Goal: Information Seeking & Learning: Learn about a topic

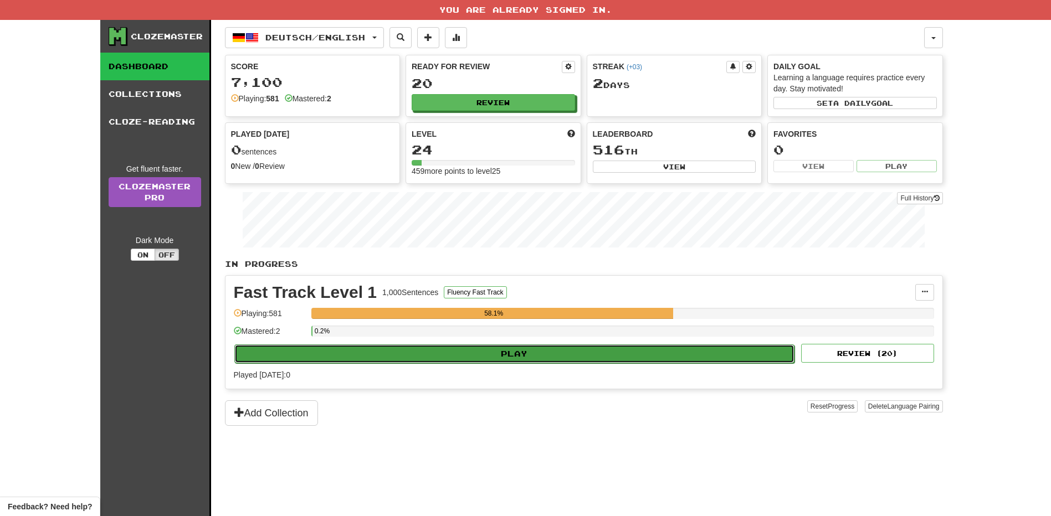
click at [572, 356] on button "Play" at bounding box center [514, 354] width 561 height 19
select select "**"
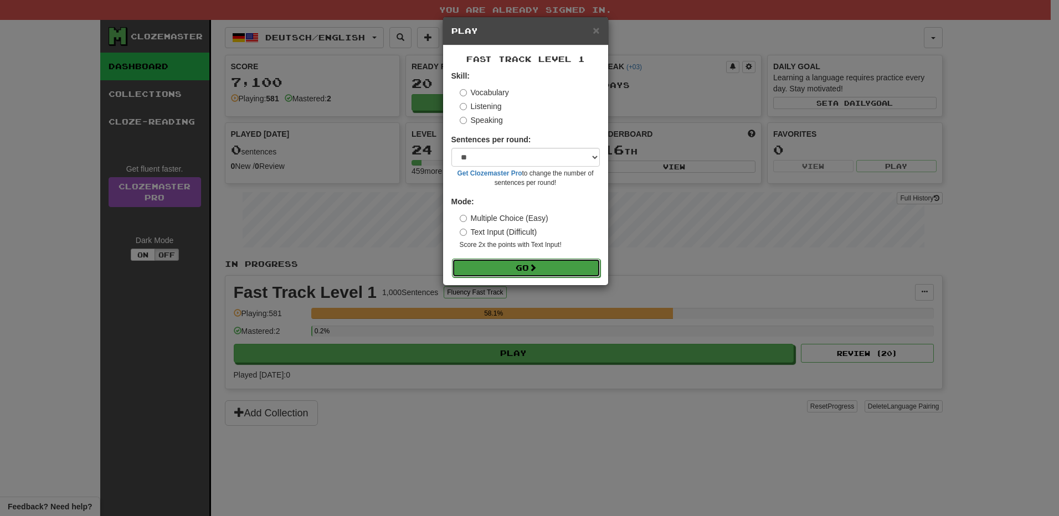
click at [550, 262] on button "Go" at bounding box center [526, 268] width 148 height 19
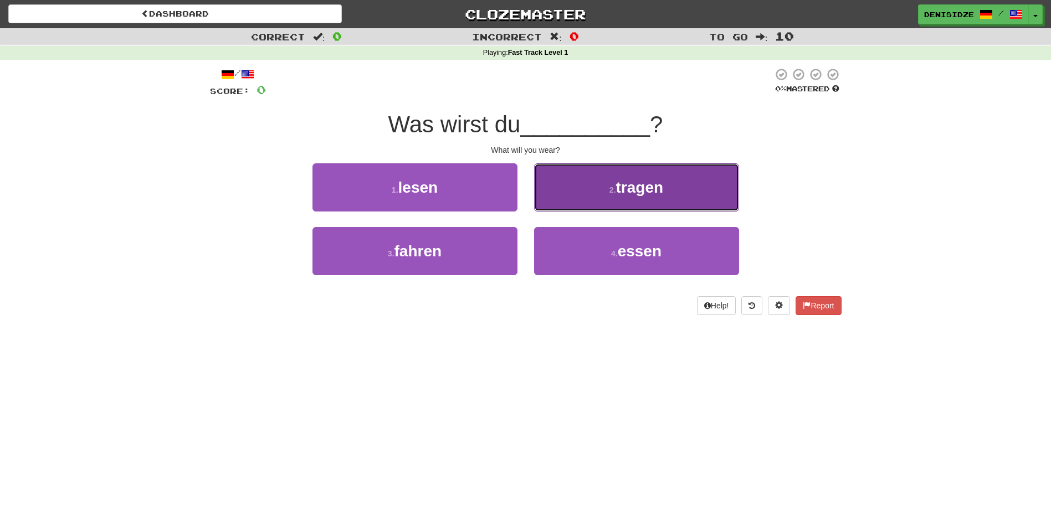
click at [634, 206] on button "2 . tragen" at bounding box center [636, 187] width 205 height 48
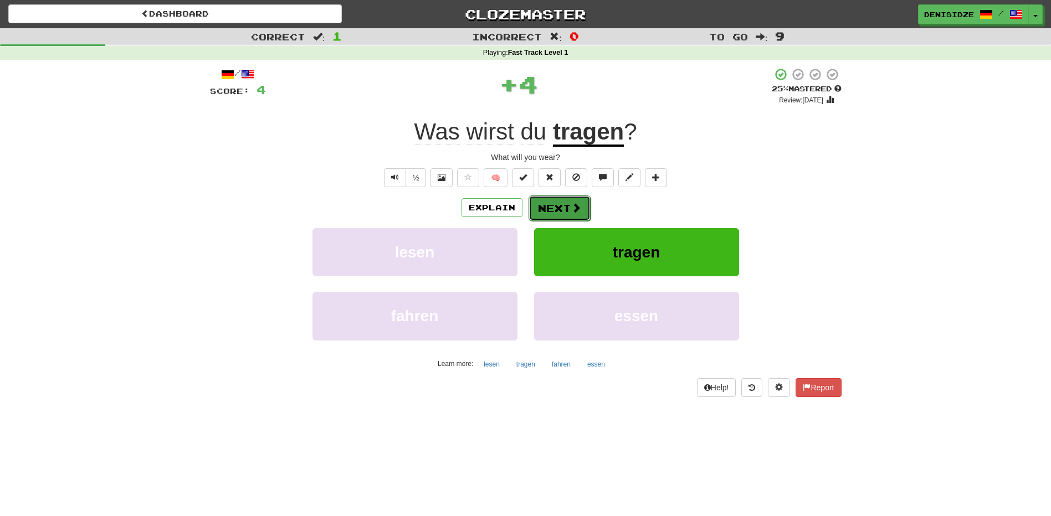
click at [578, 214] on button "Next" at bounding box center [560, 208] width 62 height 25
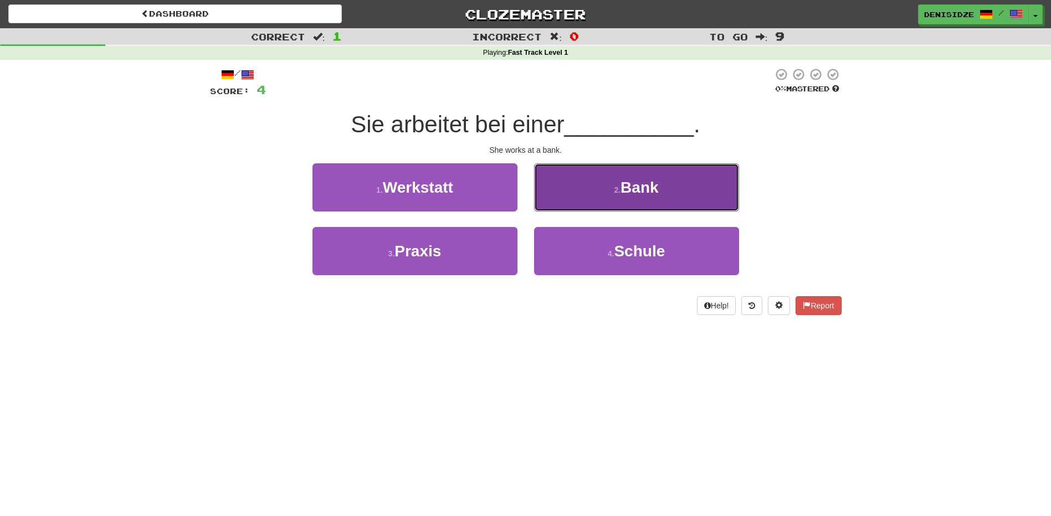
click at [586, 206] on button "2 . Bank" at bounding box center [636, 187] width 205 height 48
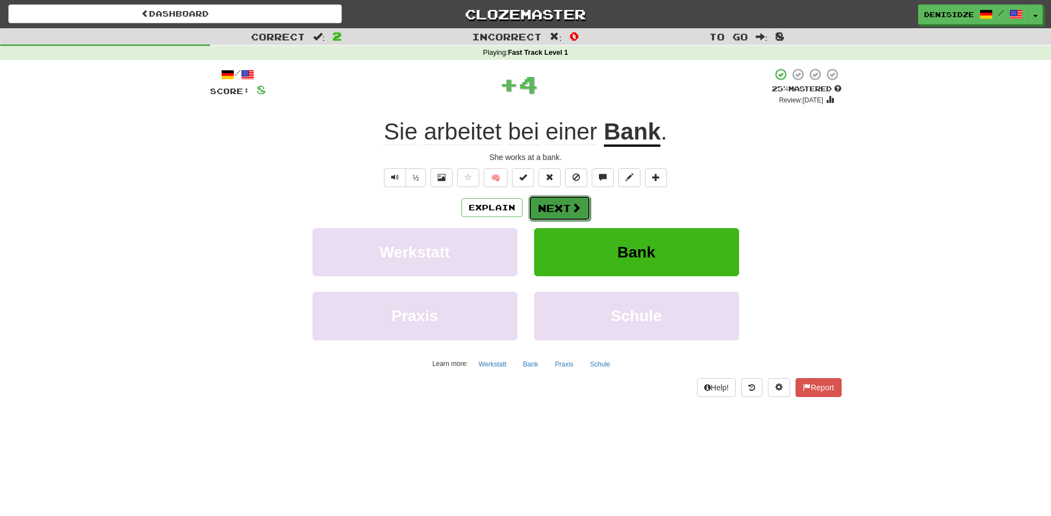
click at [561, 206] on button "Next" at bounding box center [560, 208] width 62 height 25
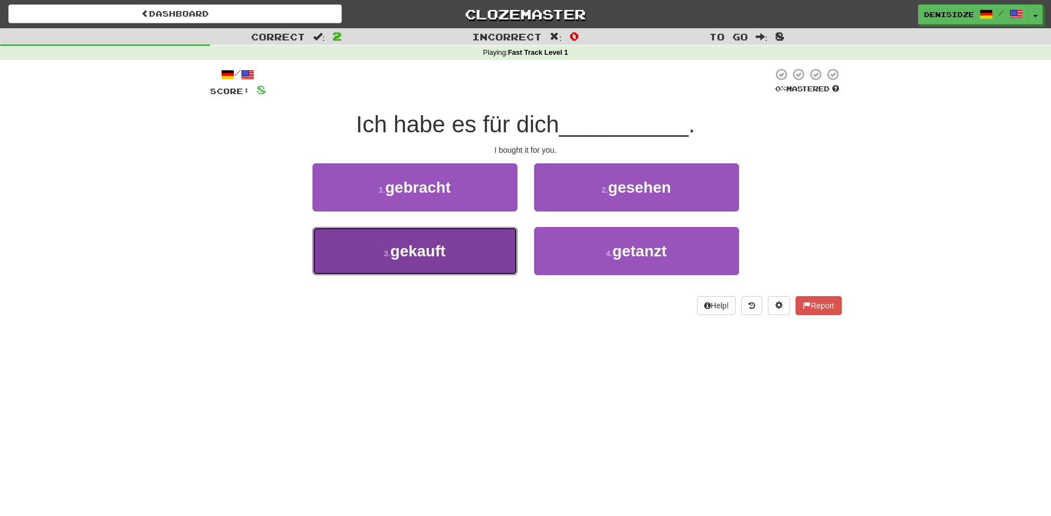
click at [473, 249] on button "3 . gekauft" at bounding box center [414, 251] width 205 height 48
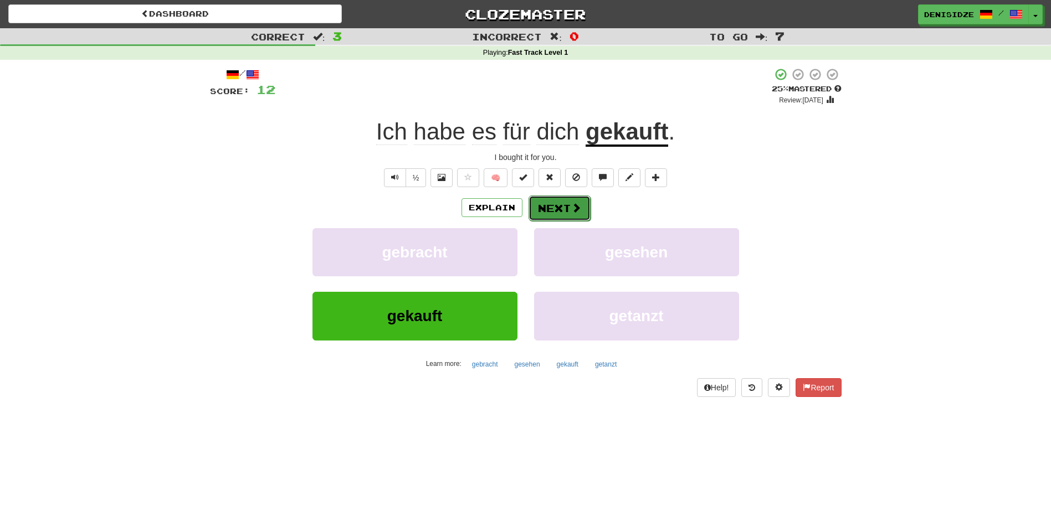
click at [575, 207] on span at bounding box center [576, 208] width 10 height 10
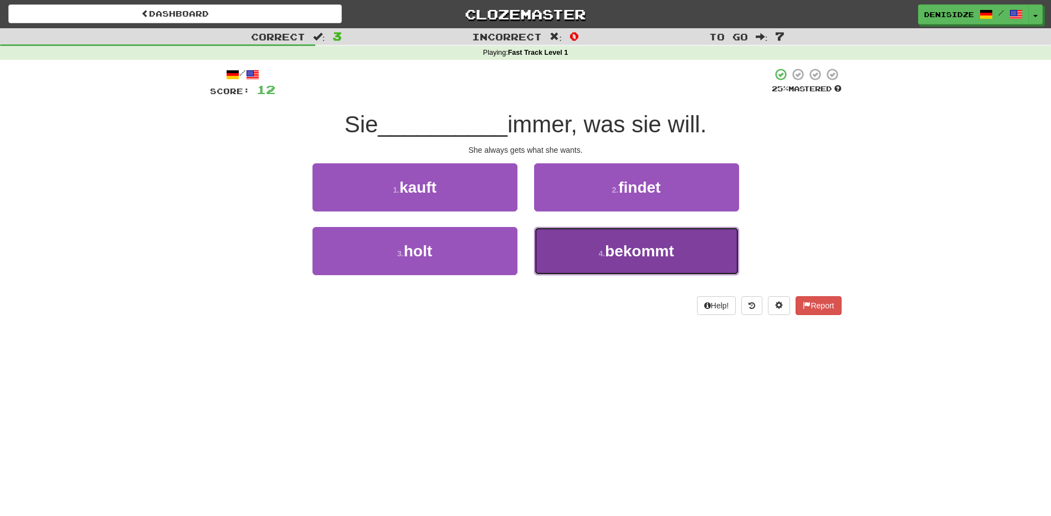
click at [591, 253] on button "4 . bekommt" at bounding box center [636, 251] width 205 height 48
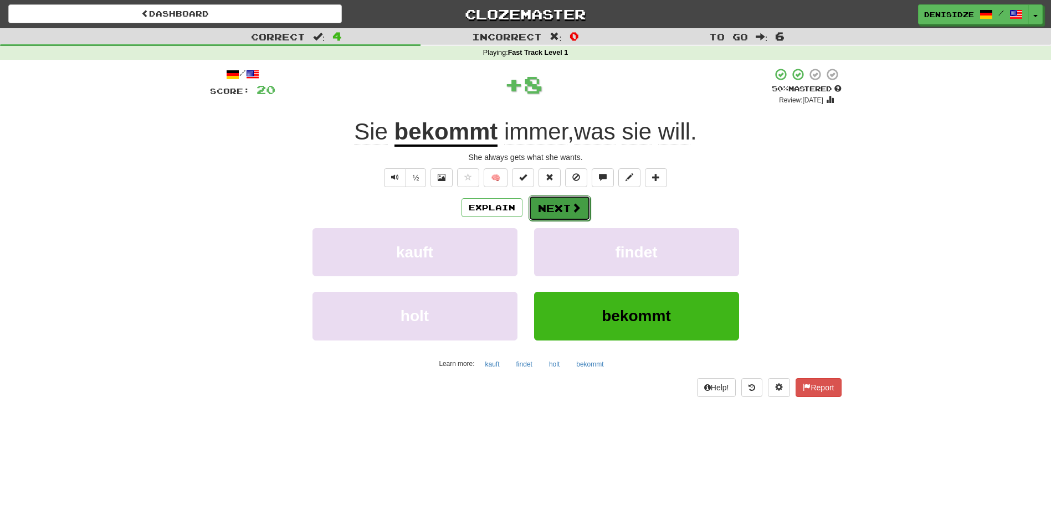
click at [556, 211] on button "Next" at bounding box center [560, 208] width 62 height 25
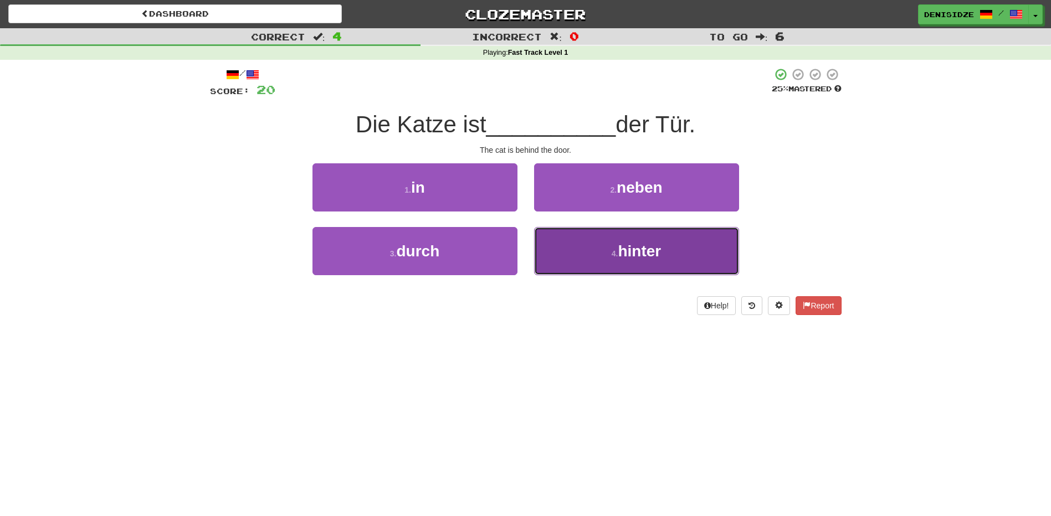
click at [564, 234] on button "4 . hinter" at bounding box center [636, 251] width 205 height 48
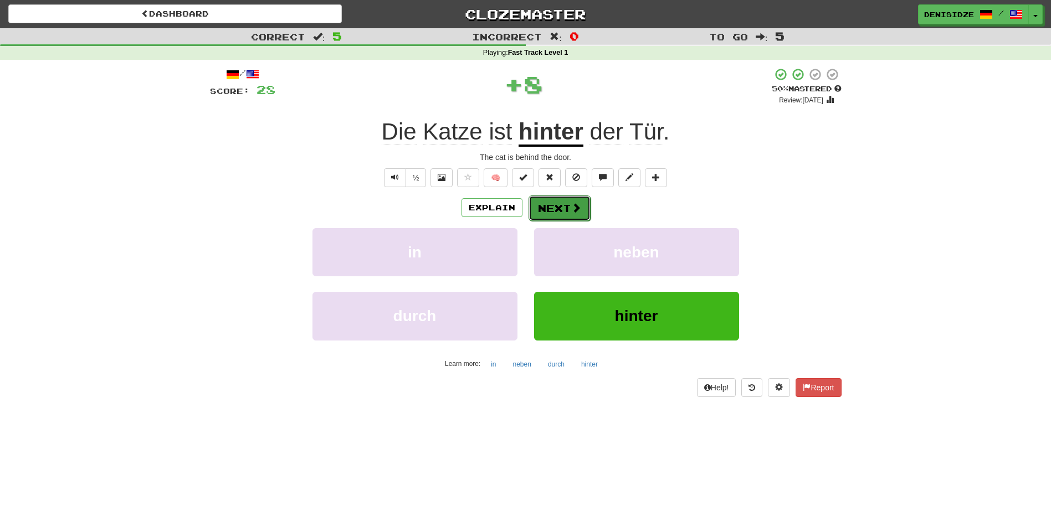
click at [566, 208] on button "Next" at bounding box center [560, 208] width 62 height 25
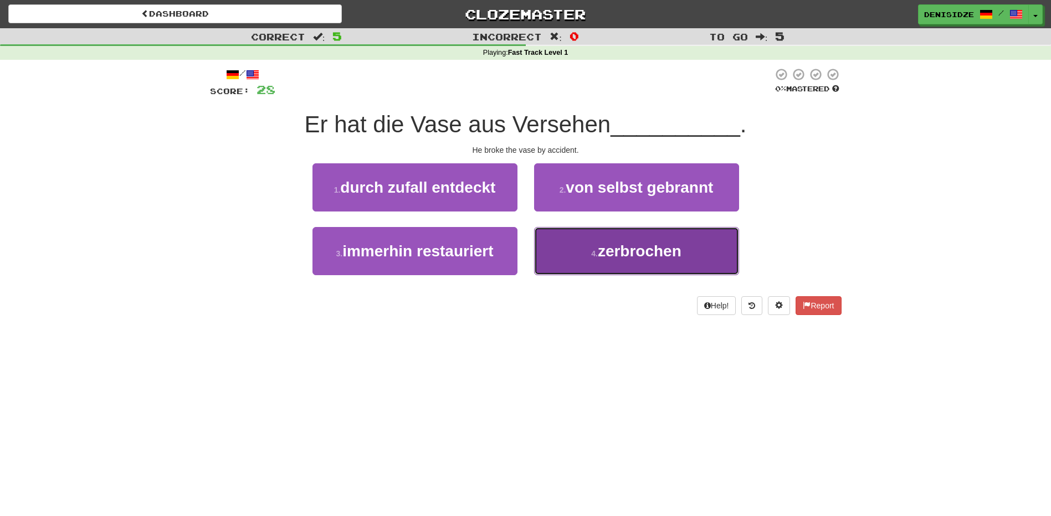
click at [602, 243] on span "zerbrochen" at bounding box center [640, 251] width 84 height 17
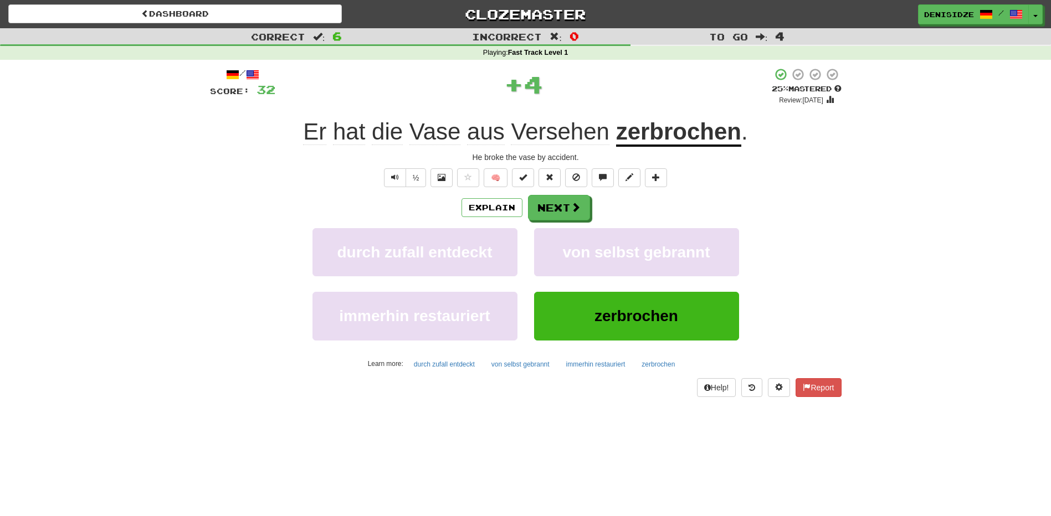
click at [519, 218] on div "Explain Next" at bounding box center [526, 207] width 632 height 25
click at [565, 211] on button "Next" at bounding box center [560, 208] width 62 height 25
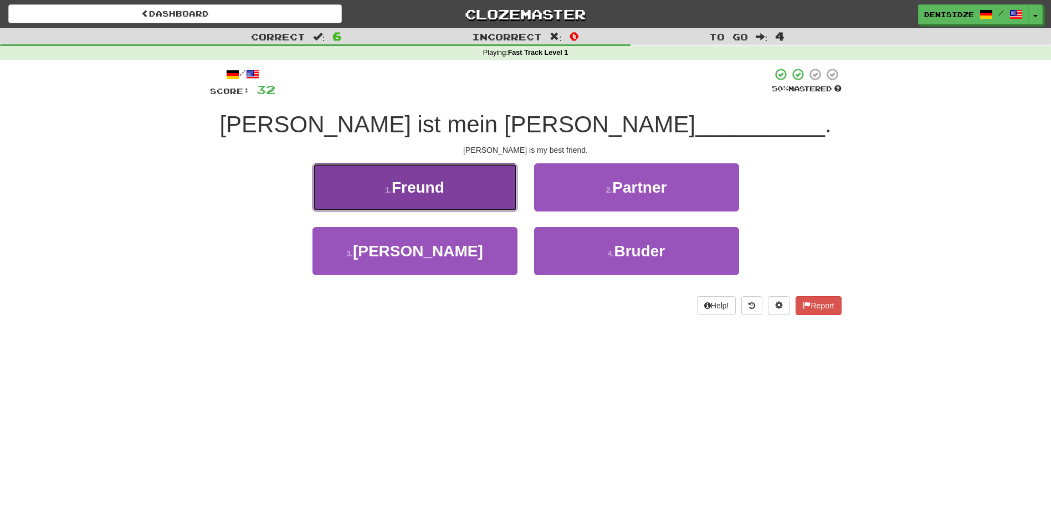
click at [464, 178] on button "1 . Freund" at bounding box center [414, 187] width 205 height 48
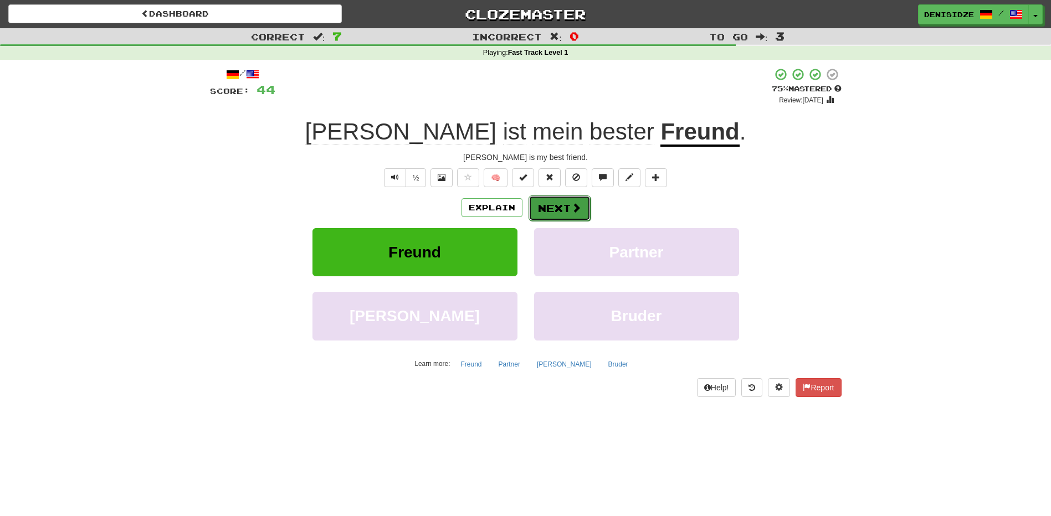
click at [537, 203] on button "Next" at bounding box center [560, 208] width 62 height 25
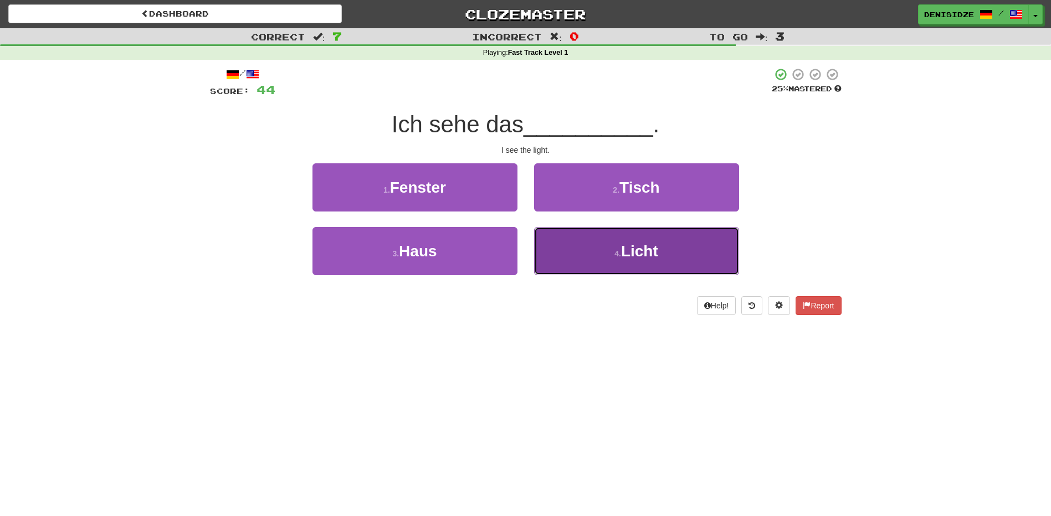
click at [586, 244] on button "4 . Licht" at bounding box center [636, 251] width 205 height 48
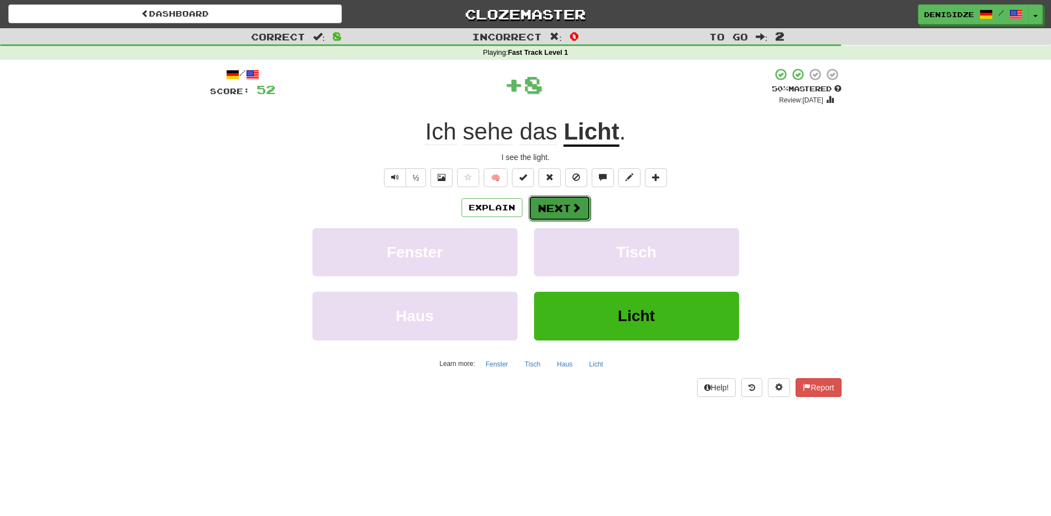
click at [576, 203] on span at bounding box center [576, 208] width 10 height 10
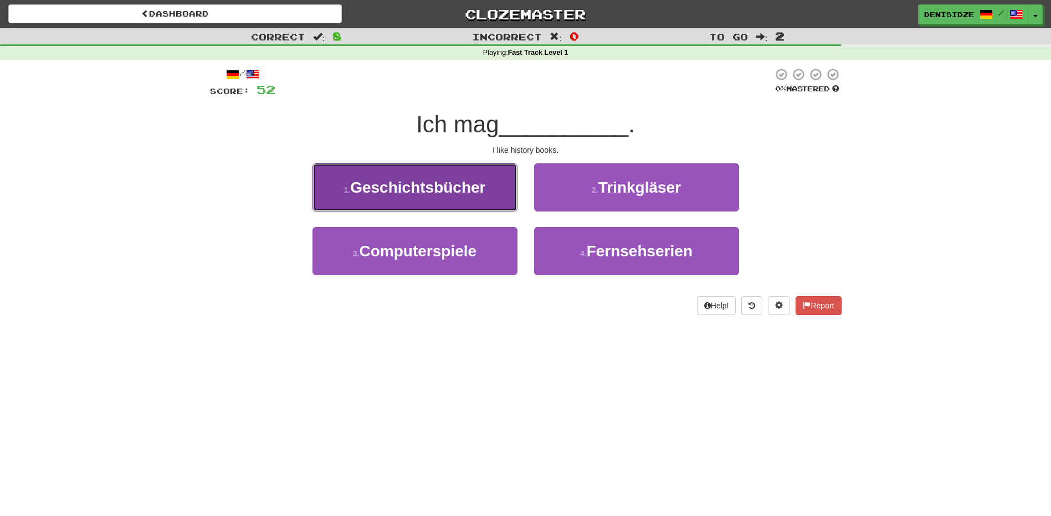
click at [489, 188] on button "1 . Geschichtsbücher" at bounding box center [414, 187] width 205 height 48
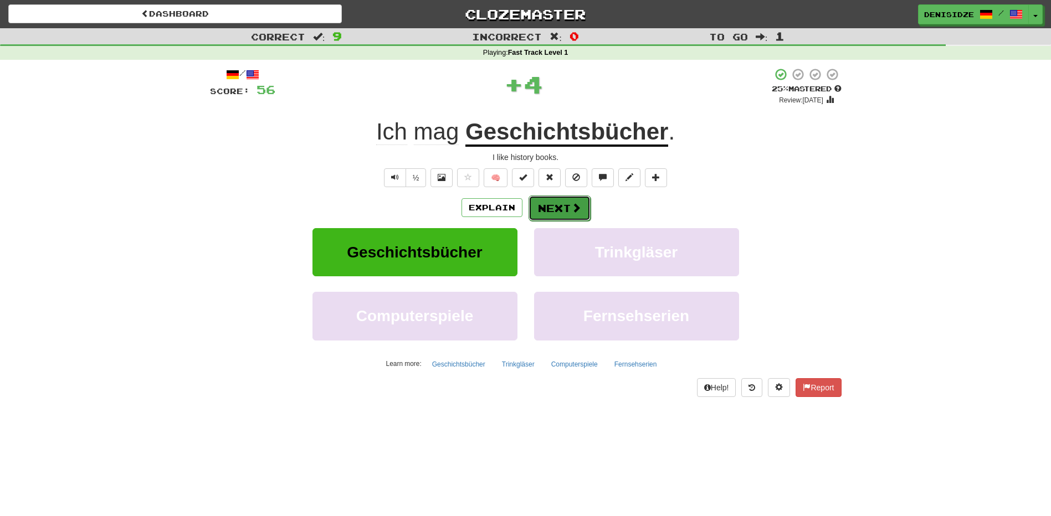
click at [562, 201] on button "Next" at bounding box center [560, 208] width 62 height 25
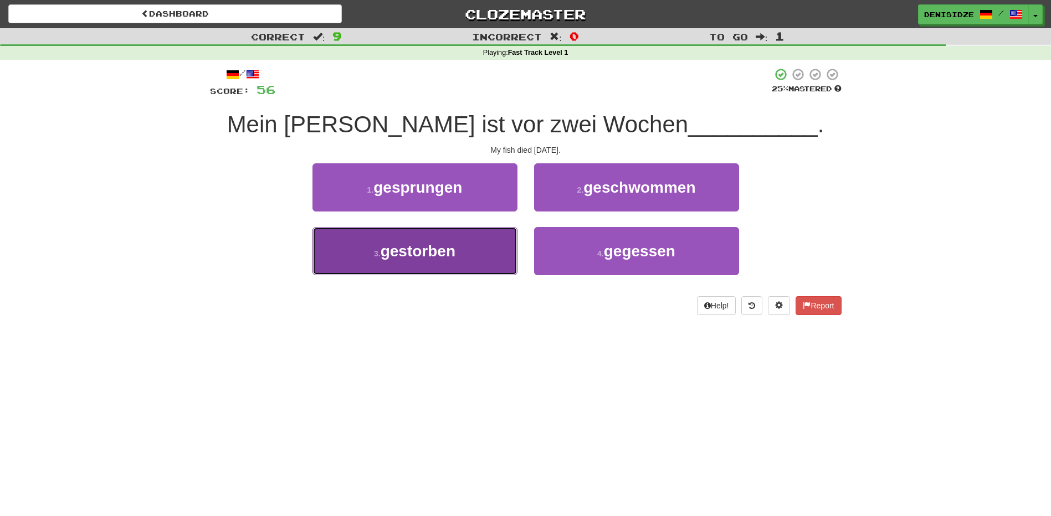
click at [439, 273] on button "3 . gestorben" at bounding box center [414, 251] width 205 height 48
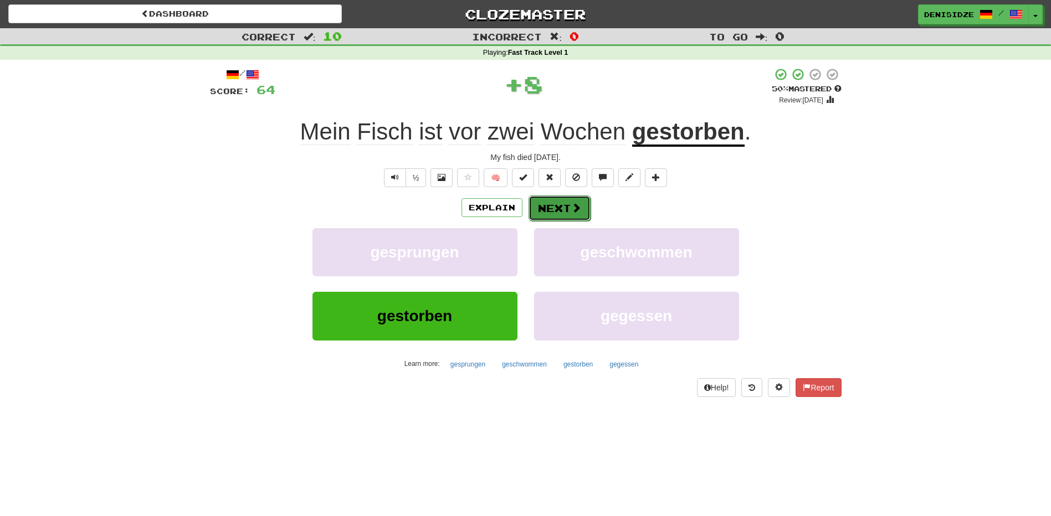
click at [552, 198] on button "Next" at bounding box center [560, 208] width 62 height 25
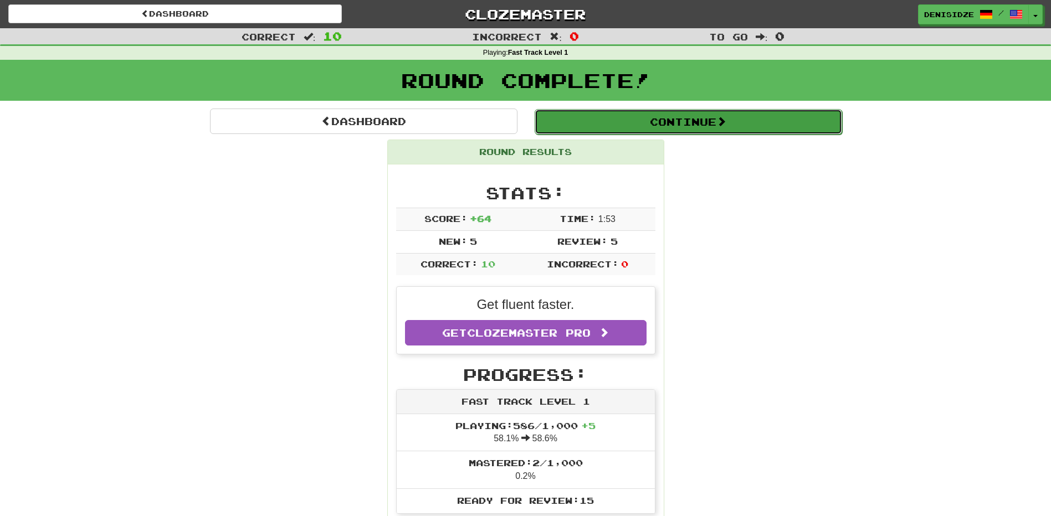
click at [654, 119] on button "Continue" at bounding box center [688, 121] width 307 height 25
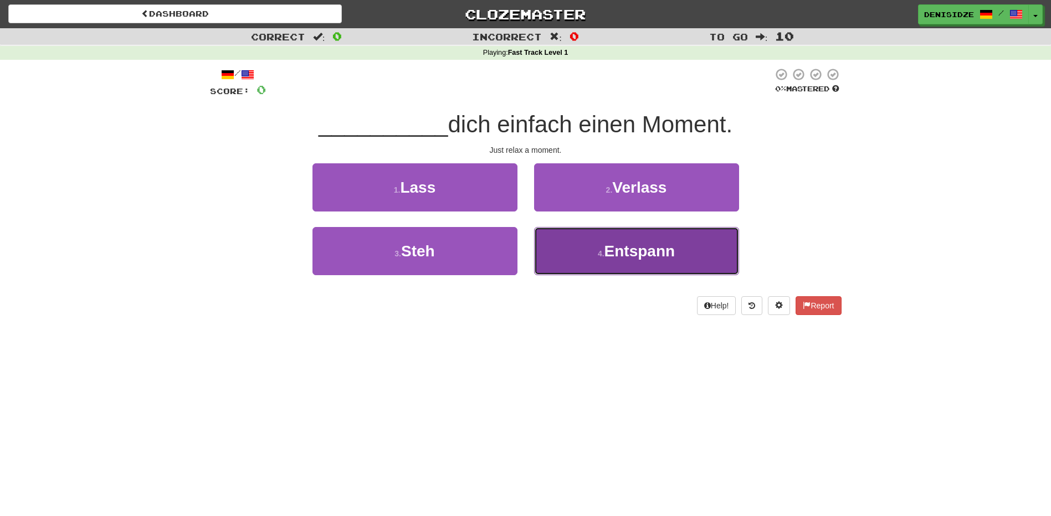
click at [628, 247] on span "Entspann" at bounding box center [639, 251] width 71 height 17
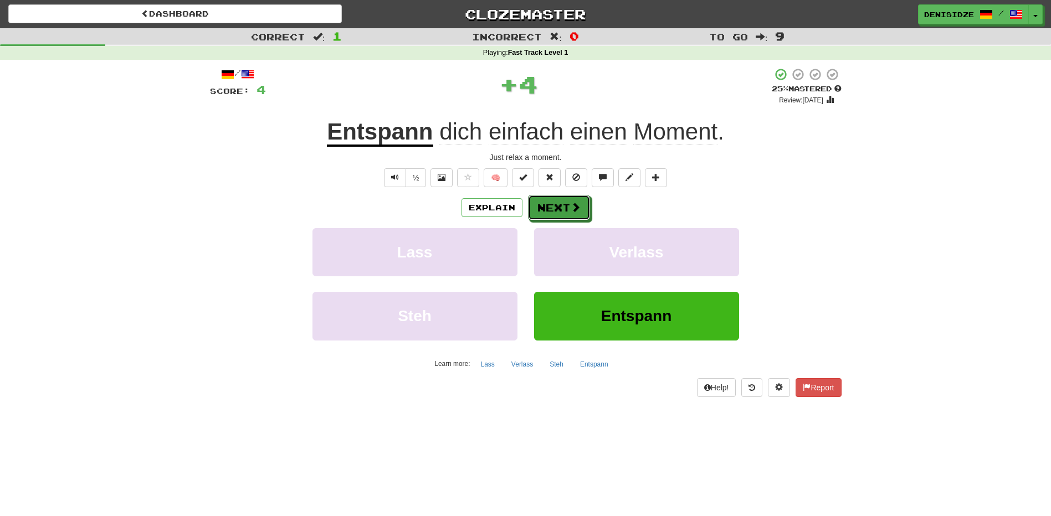
click at [572, 195] on div "Explain Next" at bounding box center [526, 207] width 632 height 25
click at [574, 197] on button "Next" at bounding box center [560, 208] width 62 height 25
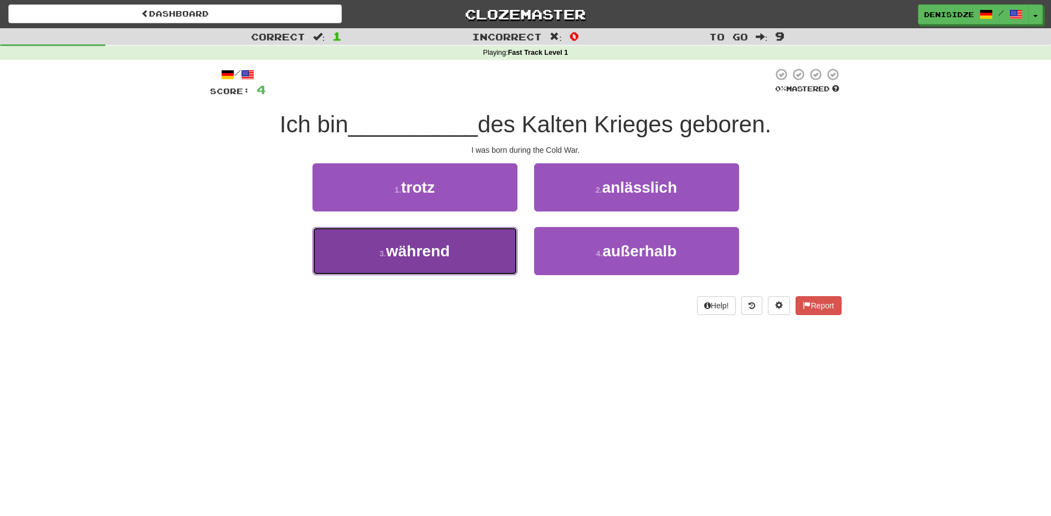
click at [467, 255] on button "3 . während" at bounding box center [414, 251] width 205 height 48
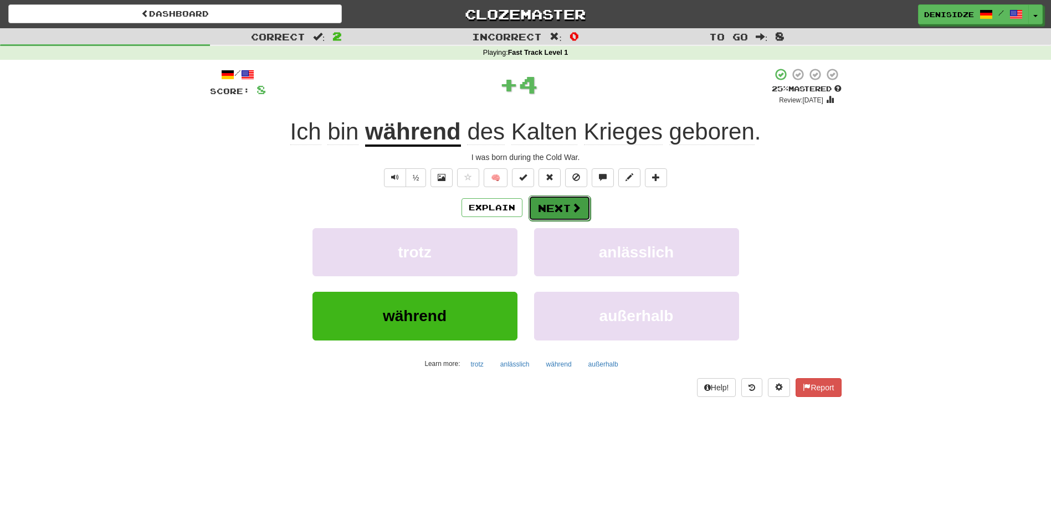
click at [541, 211] on button "Next" at bounding box center [560, 208] width 62 height 25
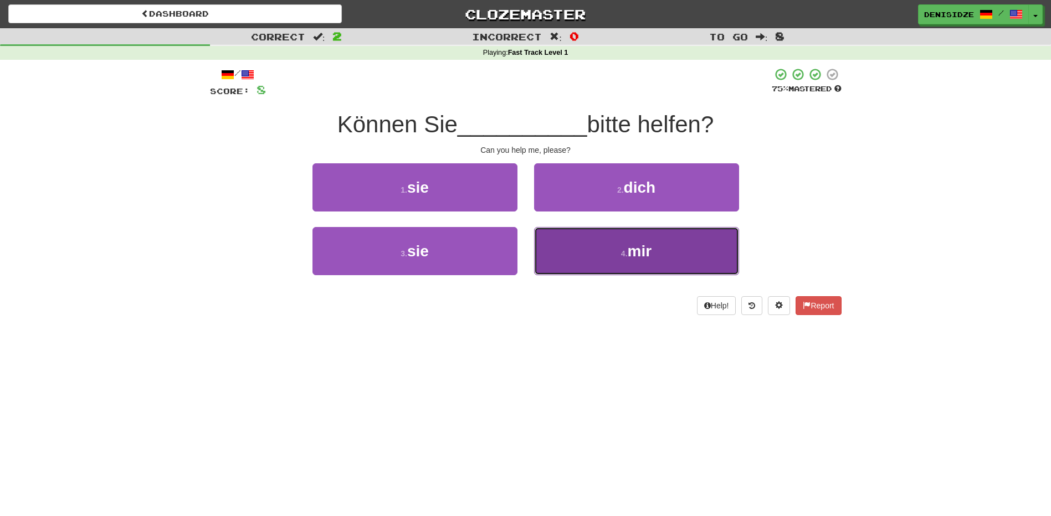
click at [707, 257] on button "4 . mir" at bounding box center [636, 251] width 205 height 48
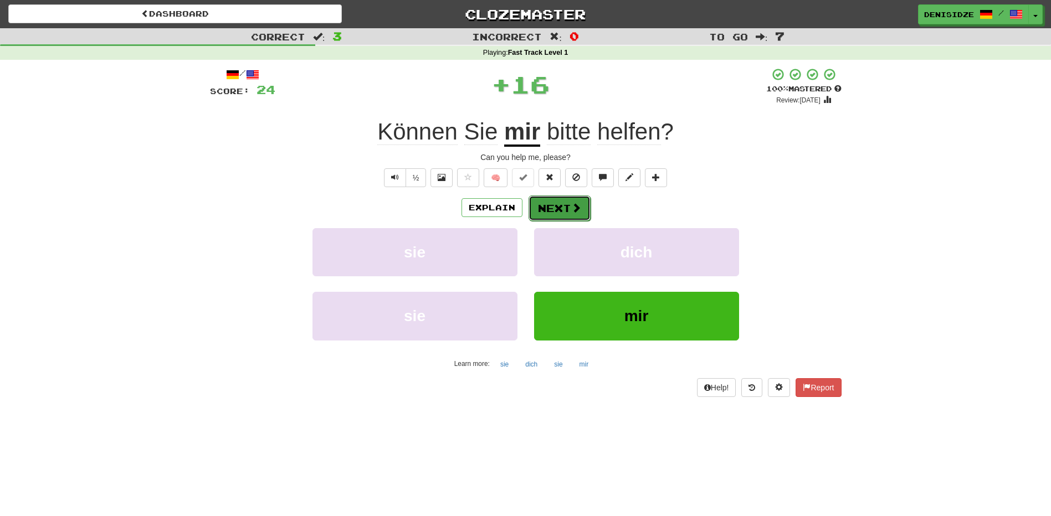
click at [556, 214] on button "Next" at bounding box center [560, 208] width 62 height 25
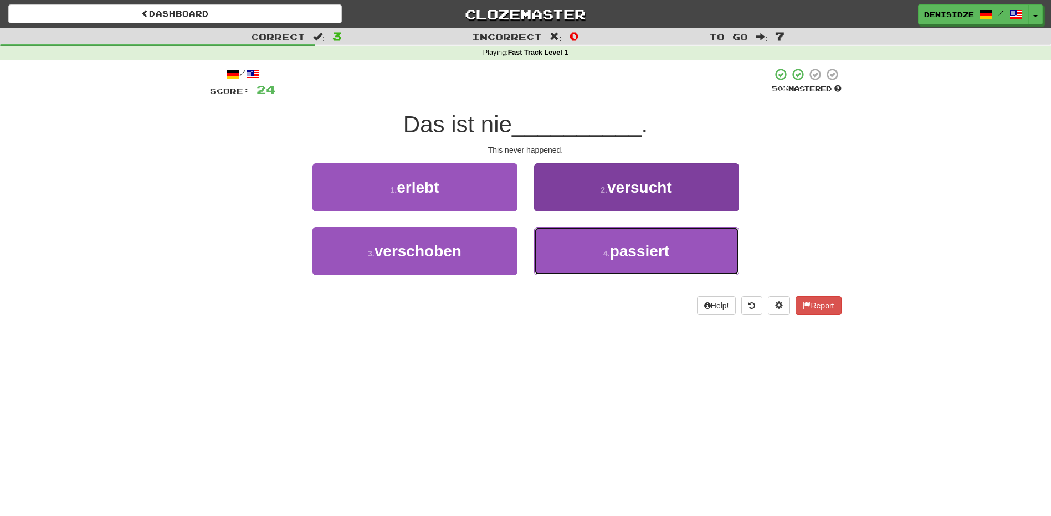
click at [620, 258] on span "passiert" at bounding box center [639, 251] width 59 height 17
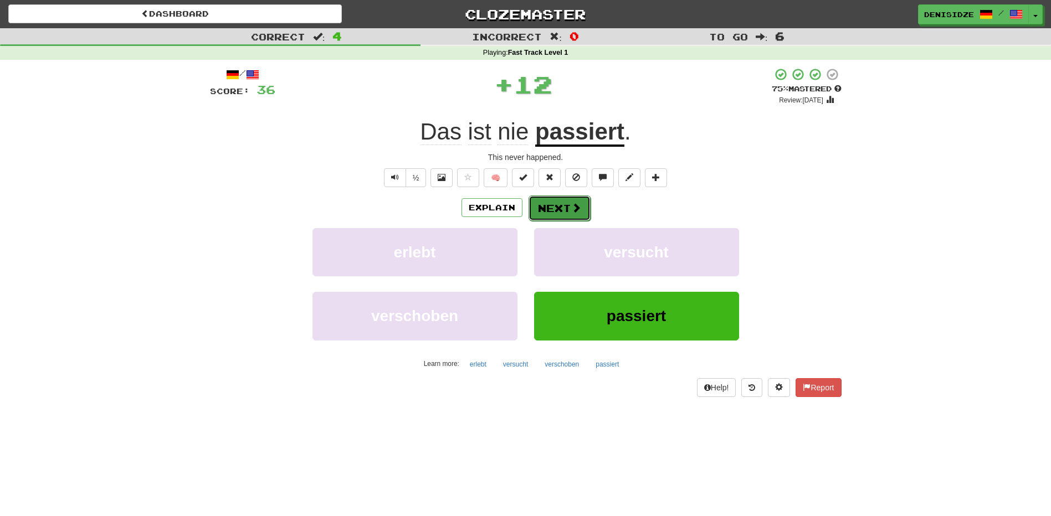
click at [571, 207] on span at bounding box center [576, 208] width 10 height 10
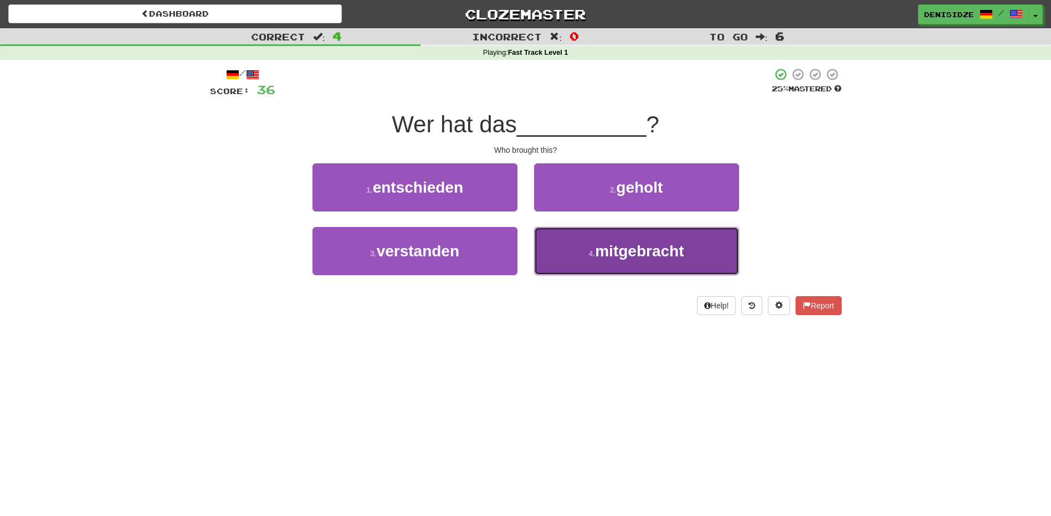
click at [607, 253] on span "mitgebracht" at bounding box center [639, 251] width 89 height 17
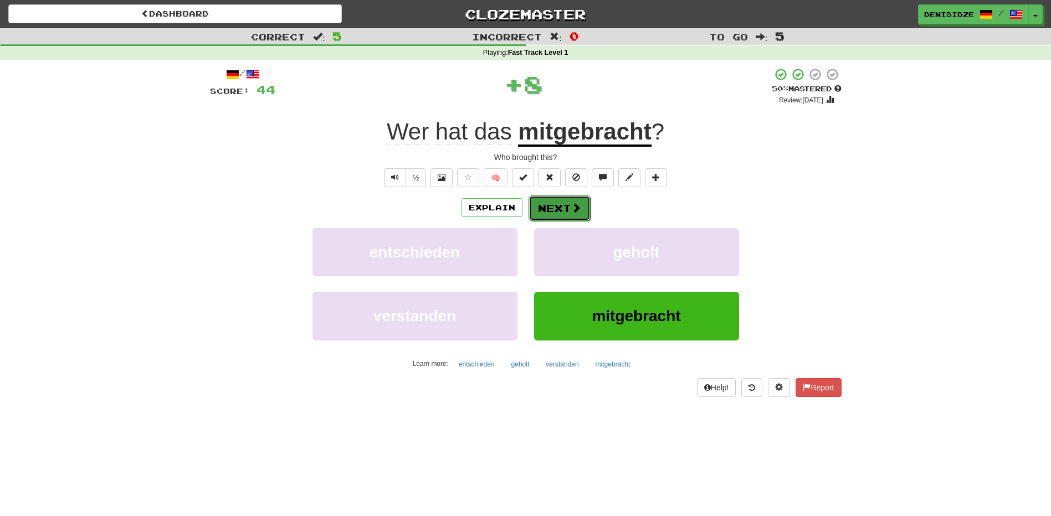
click at [573, 199] on button "Next" at bounding box center [560, 208] width 62 height 25
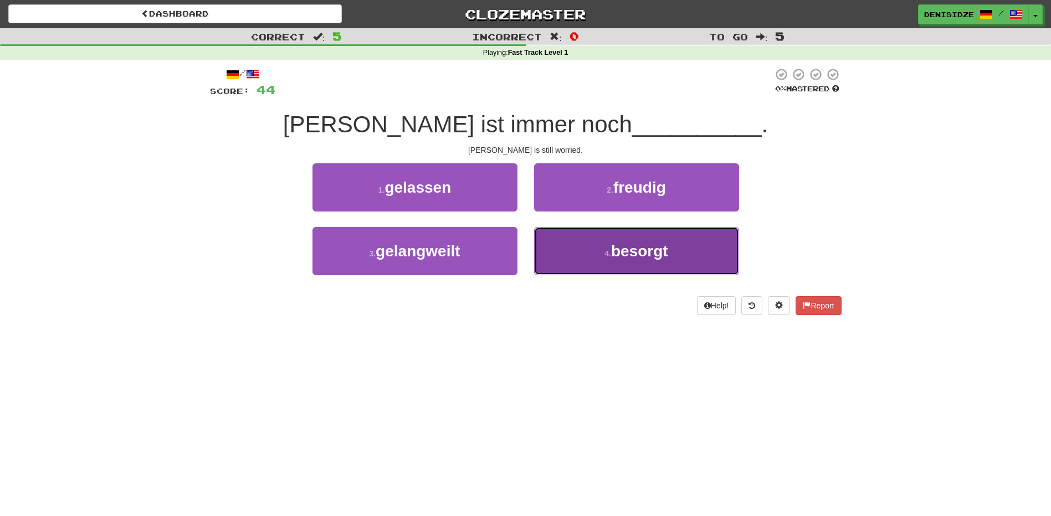
click at [608, 249] on small "4 ." at bounding box center [607, 253] width 7 height 9
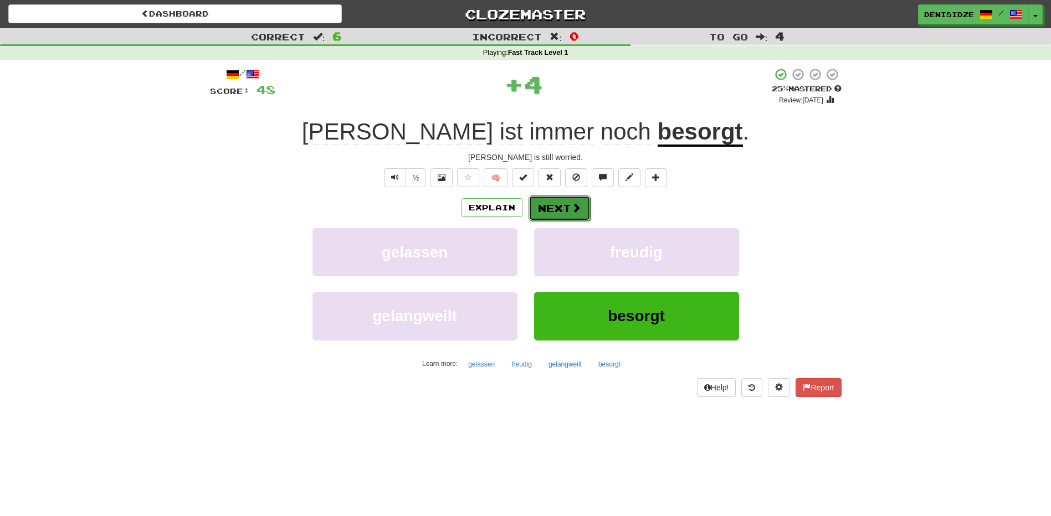
click at [571, 211] on span at bounding box center [576, 208] width 10 height 10
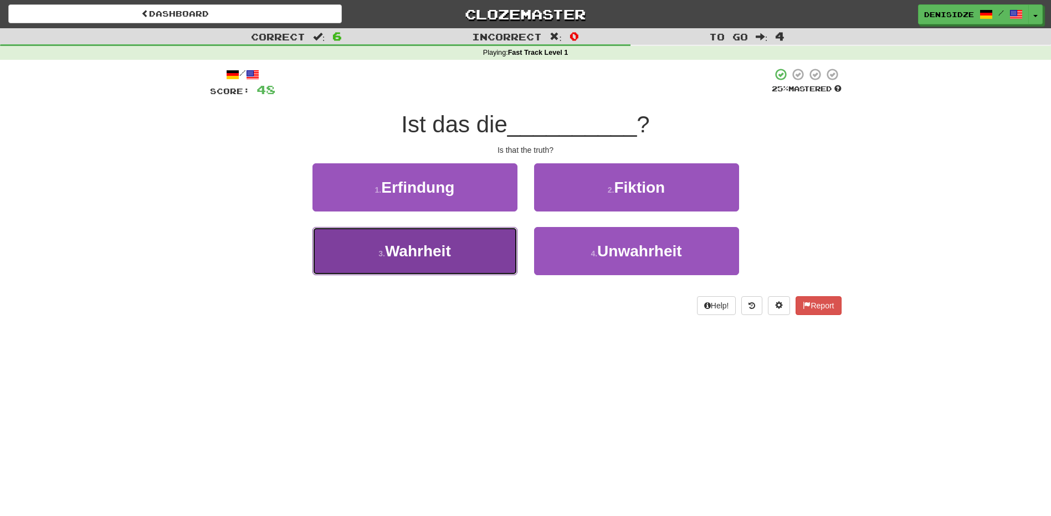
click at [397, 242] on button "3 . Wahrheit" at bounding box center [414, 251] width 205 height 48
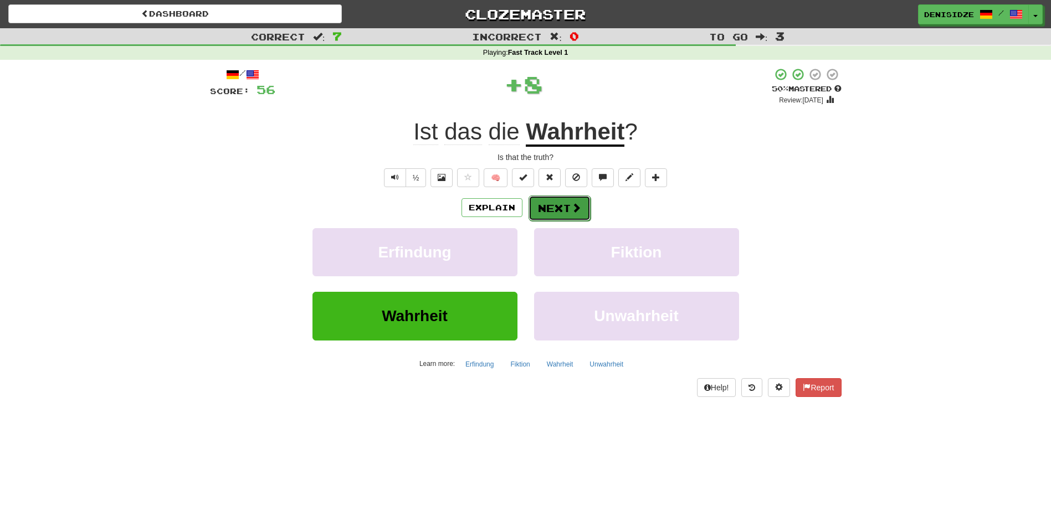
click at [560, 200] on button "Next" at bounding box center [560, 208] width 62 height 25
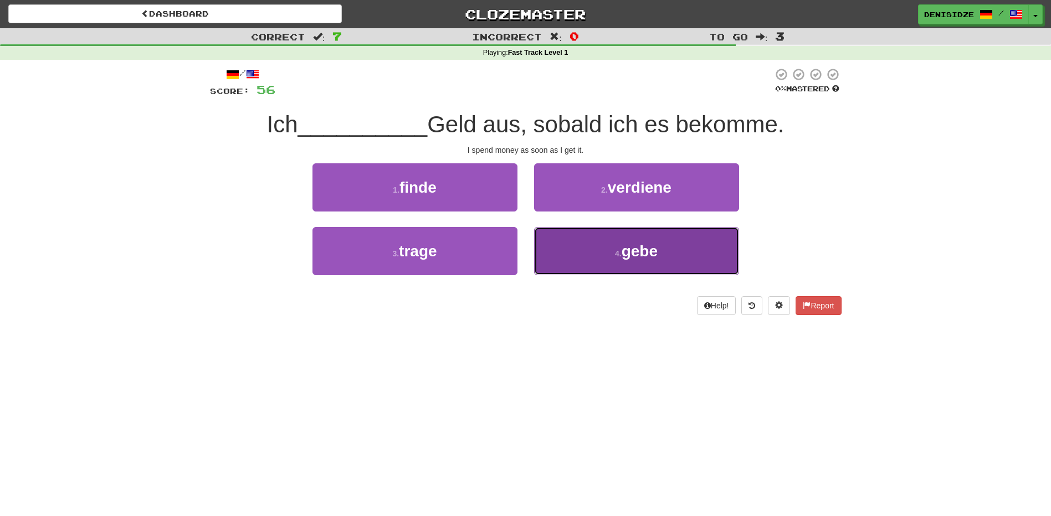
click at [587, 264] on button "4 . gebe" at bounding box center [636, 251] width 205 height 48
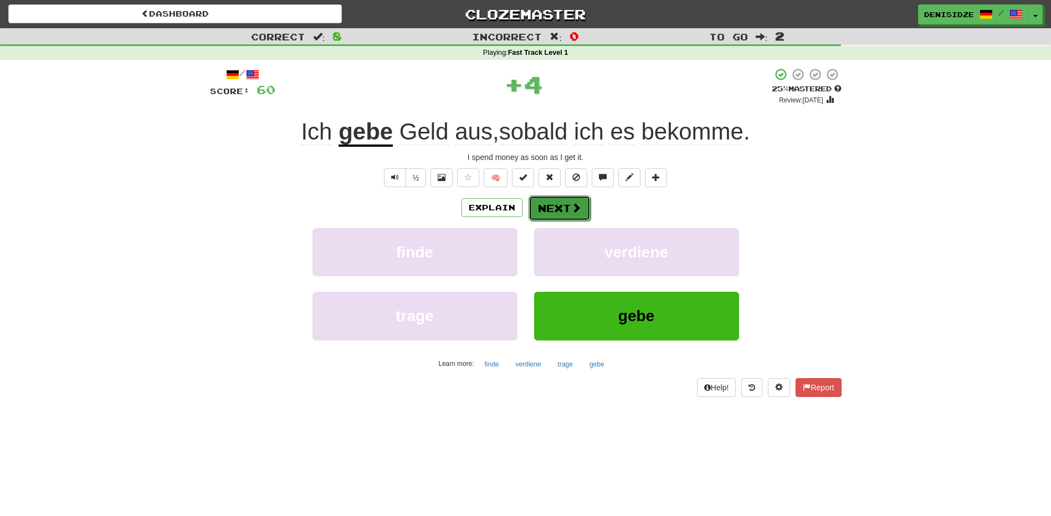
click at [561, 208] on button "Next" at bounding box center [560, 208] width 62 height 25
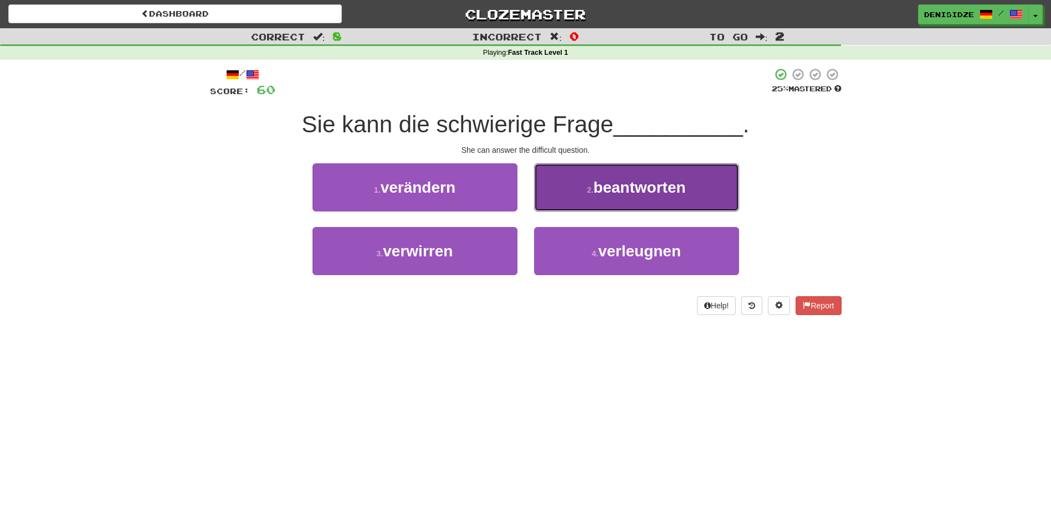
click at [583, 202] on button "2 . beantworten" at bounding box center [636, 187] width 205 height 48
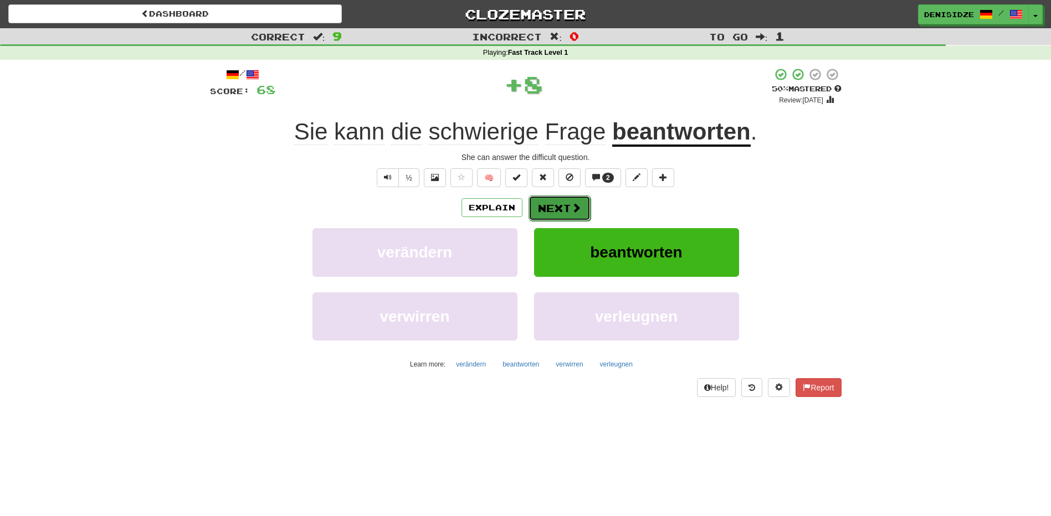
click at [581, 199] on button "Next" at bounding box center [560, 208] width 62 height 25
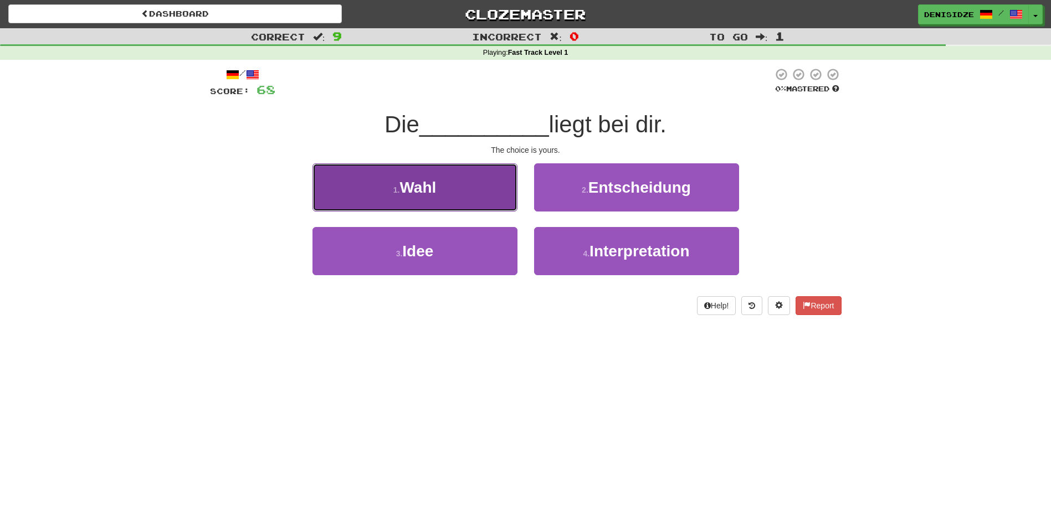
click at [483, 193] on button "1 . [PERSON_NAME]" at bounding box center [414, 187] width 205 height 48
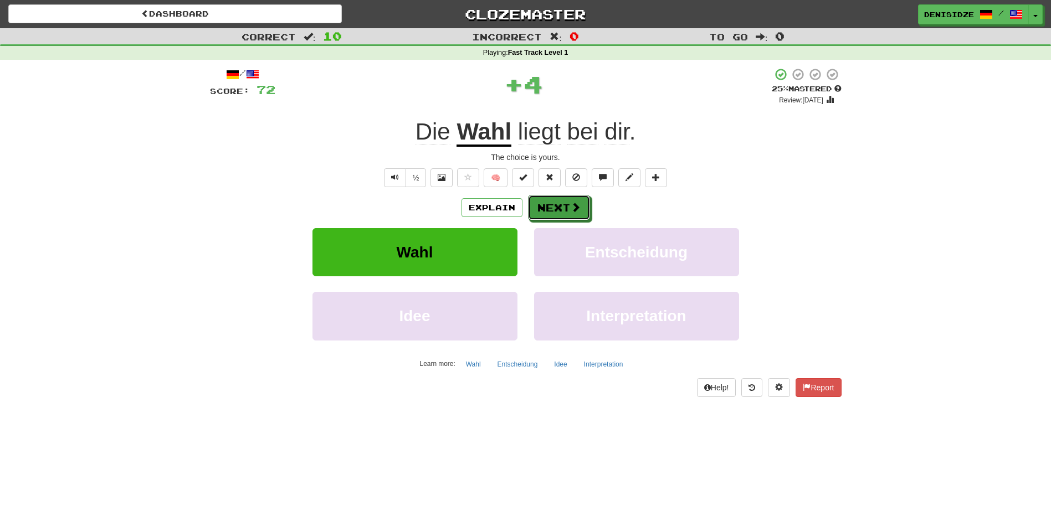
click at [554, 195] on button "Next" at bounding box center [559, 207] width 62 height 25
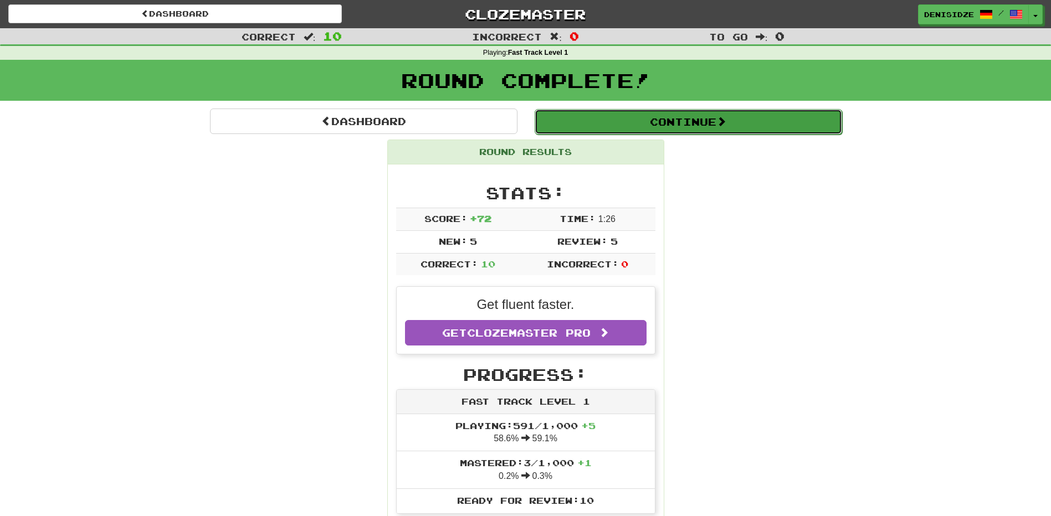
click at [668, 119] on button "Continue" at bounding box center [688, 121] width 307 height 25
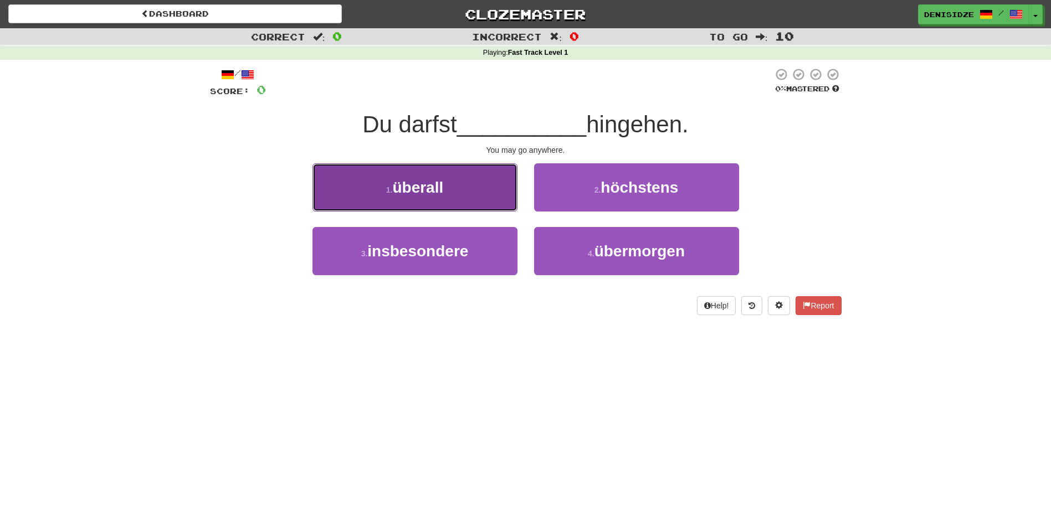
click at [459, 186] on button "1 . überall" at bounding box center [414, 187] width 205 height 48
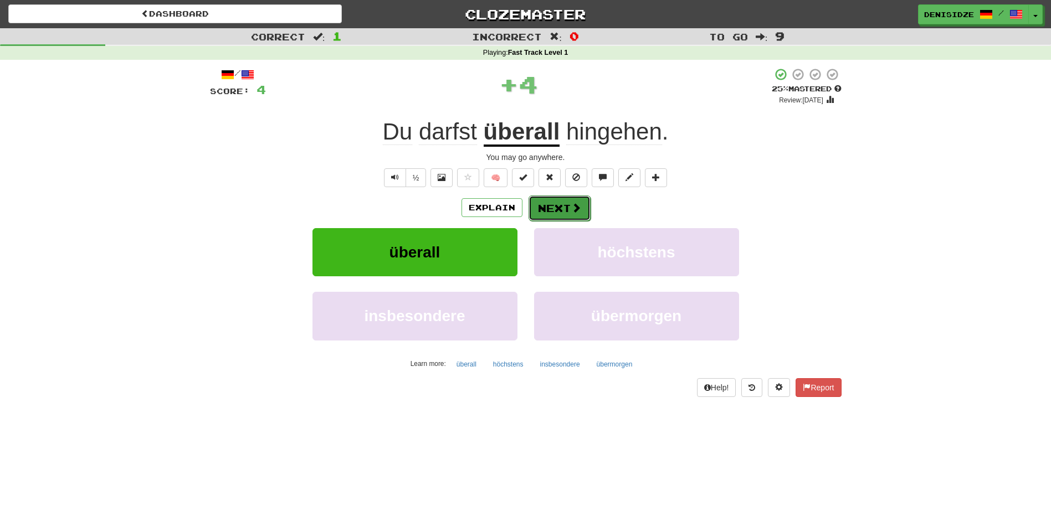
click at [553, 209] on button "Next" at bounding box center [560, 208] width 62 height 25
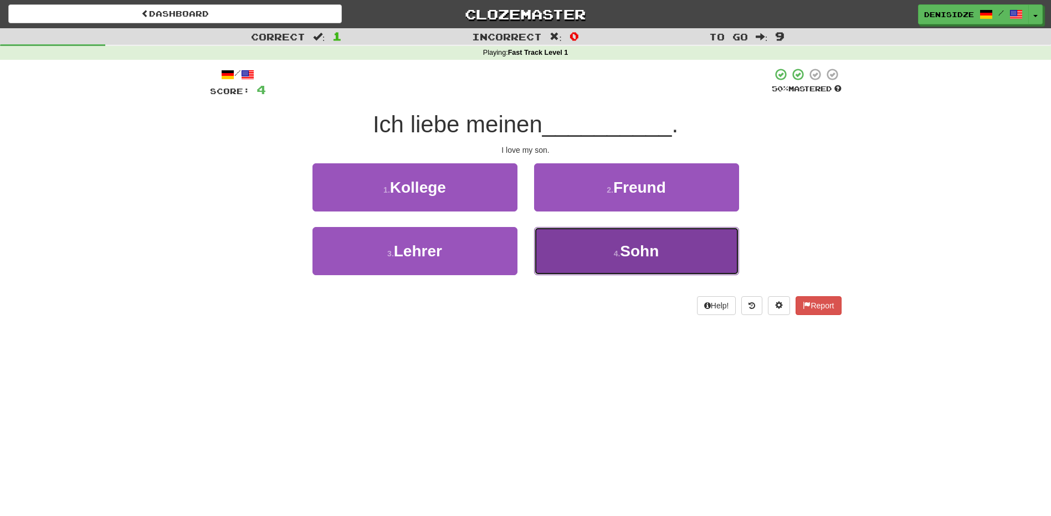
click at [563, 240] on button "4 . Sohn" at bounding box center [636, 251] width 205 height 48
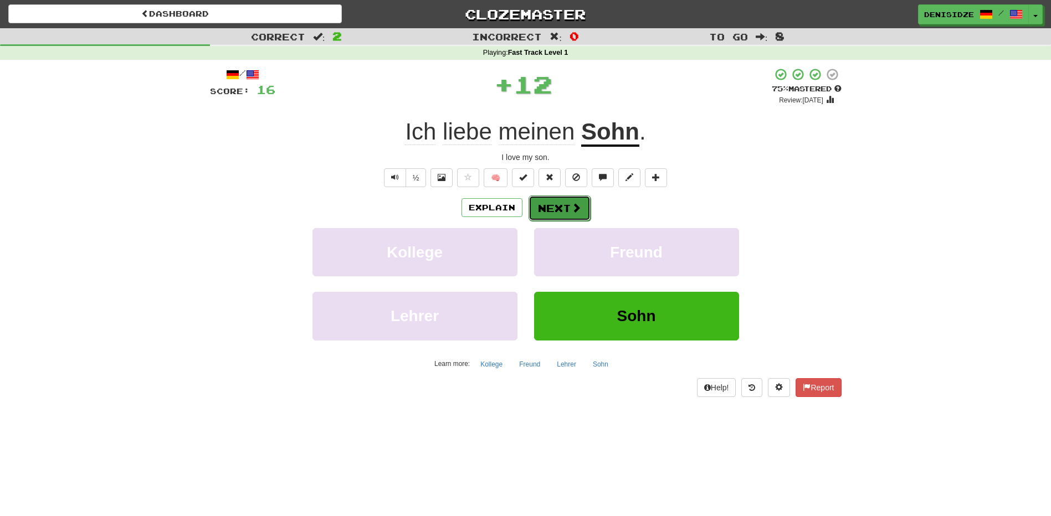
click at [539, 201] on button "Next" at bounding box center [560, 208] width 62 height 25
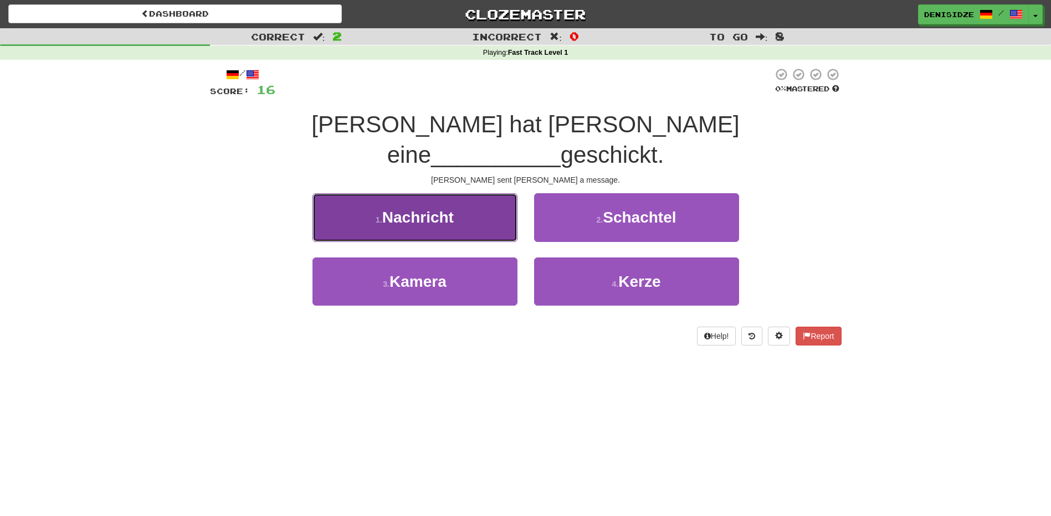
click at [443, 209] on span "Nachricht" at bounding box center [417, 217] width 71 height 17
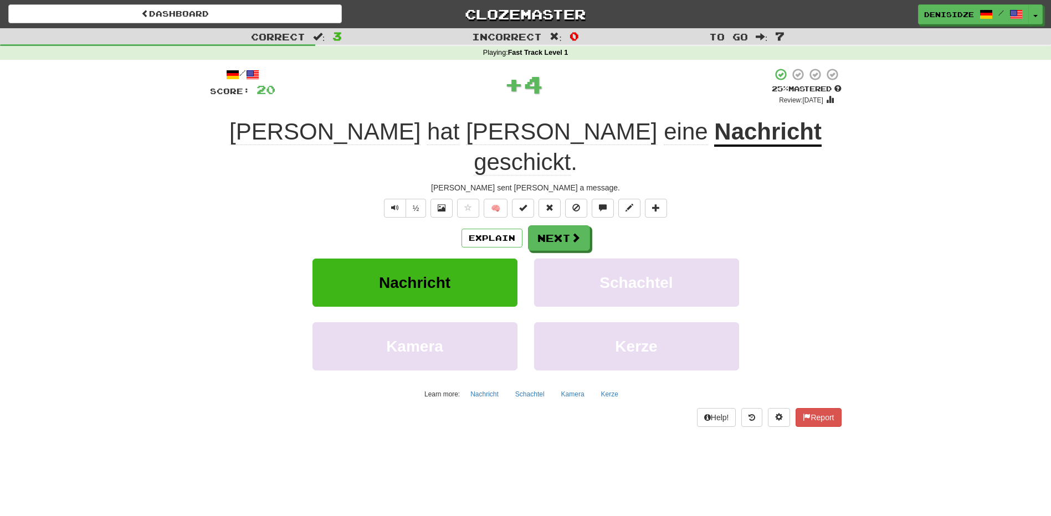
click at [590, 225] on div "Explain Next" at bounding box center [526, 237] width 632 height 25
click at [581, 226] on button "Next" at bounding box center [560, 238] width 62 height 25
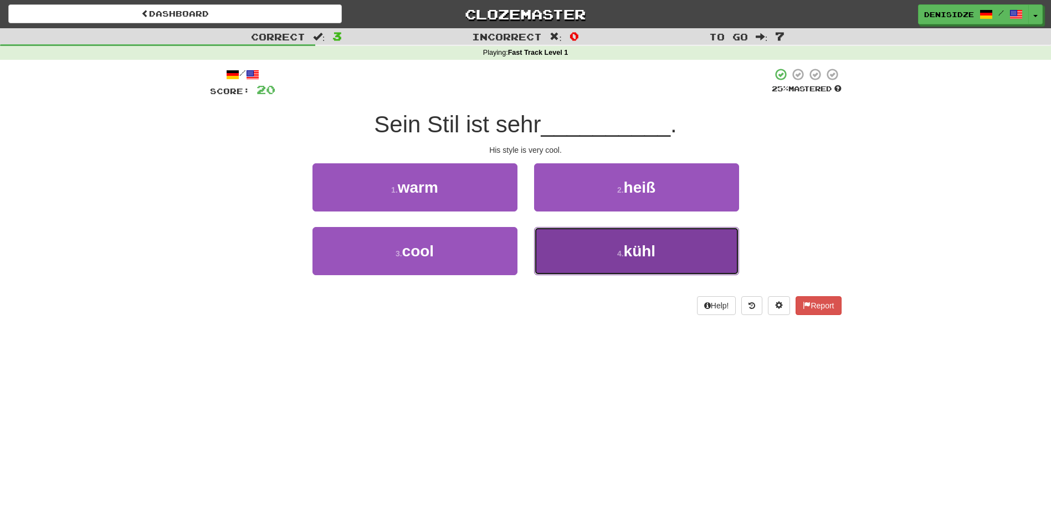
click at [607, 236] on button "4 . kühl" at bounding box center [636, 251] width 205 height 48
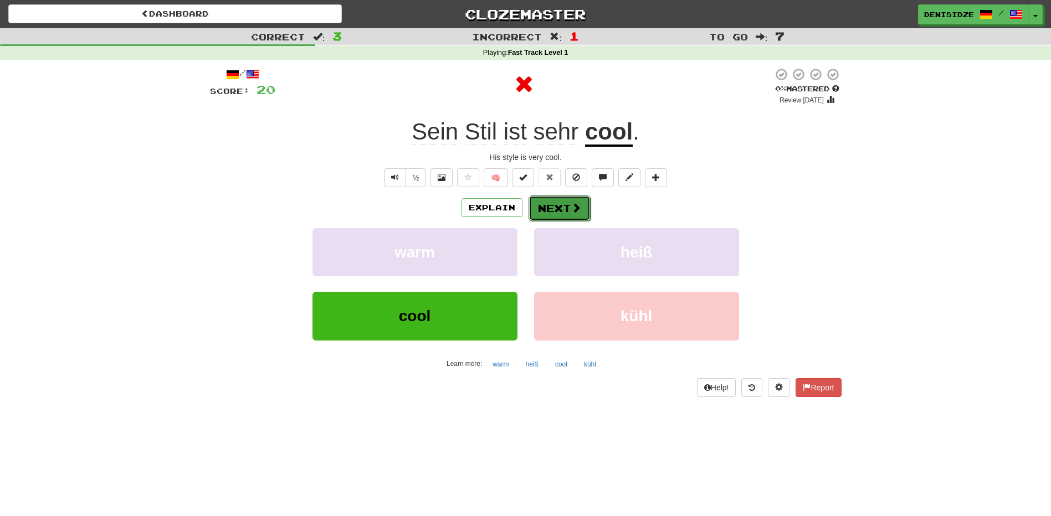
click at [577, 209] on span at bounding box center [576, 208] width 10 height 10
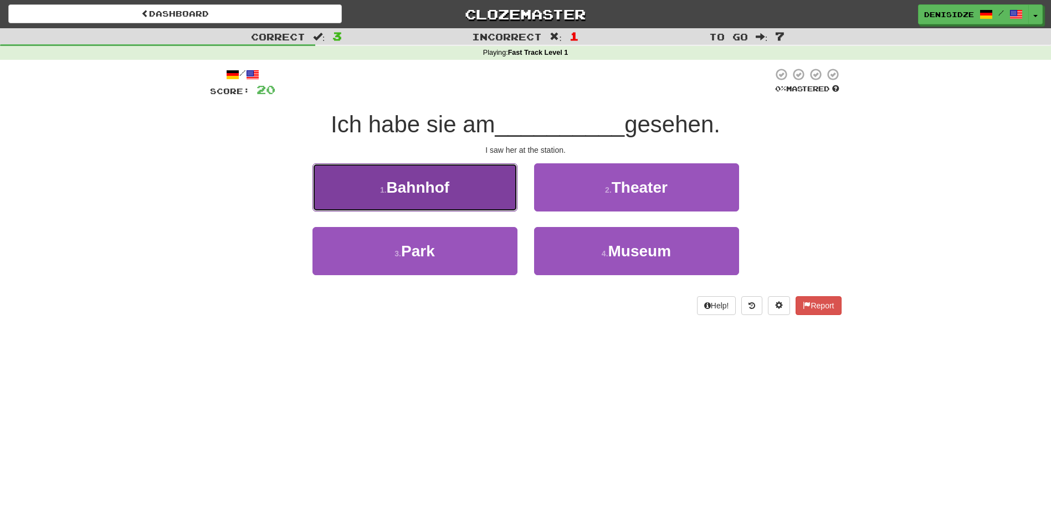
click at [498, 198] on button "1 . Bahnhof" at bounding box center [414, 187] width 205 height 48
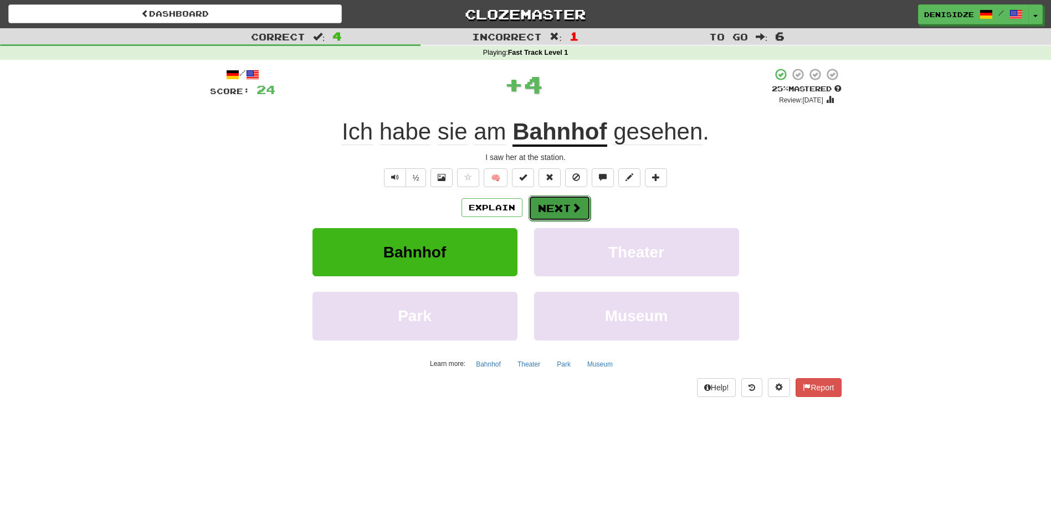
click at [571, 208] on span at bounding box center [576, 208] width 10 height 10
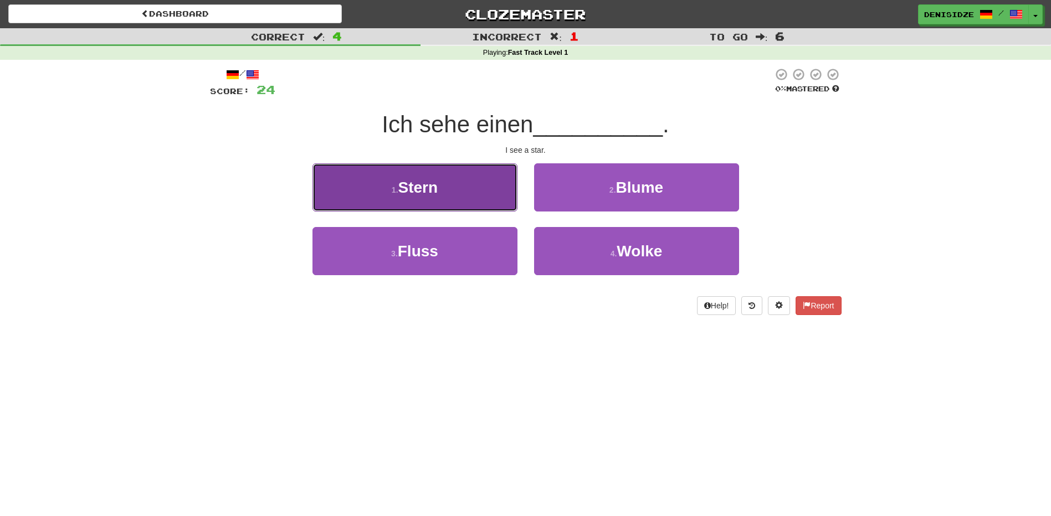
click at [498, 198] on button "1 . Stern" at bounding box center [414, 187] width 205 height 48
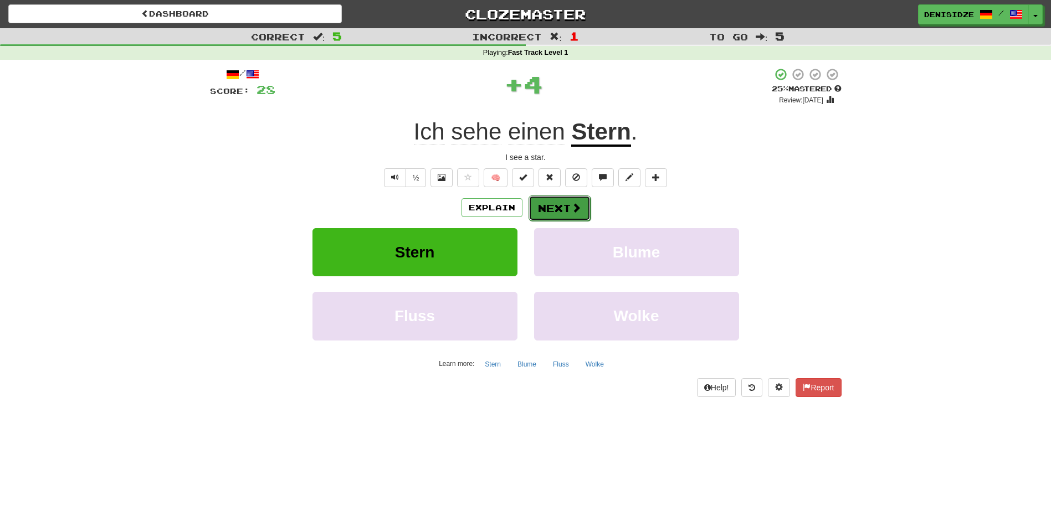
click at [577, 206] on span at bounding box center [576, 208] width 10 height 10
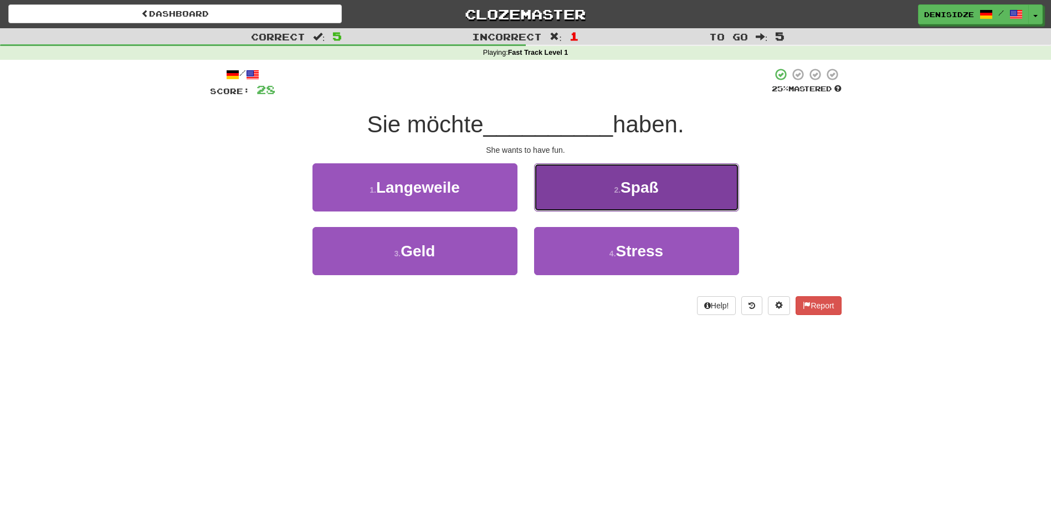
click at [577, 207] on button "2 . Spaß" at bounding box center [636, 187] width 205 height 48
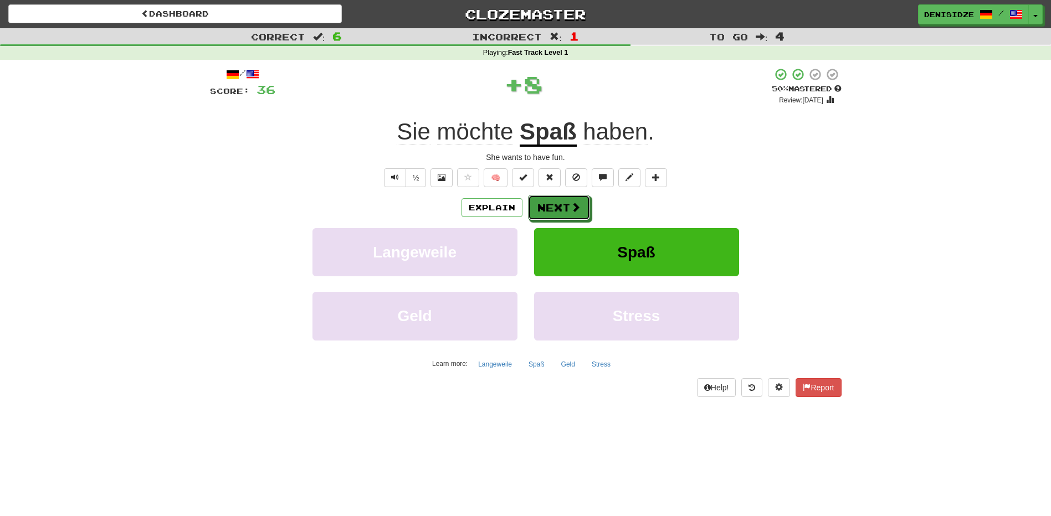
click at [577, 207] on span at bounding box center [576, 207] width 10 height 10
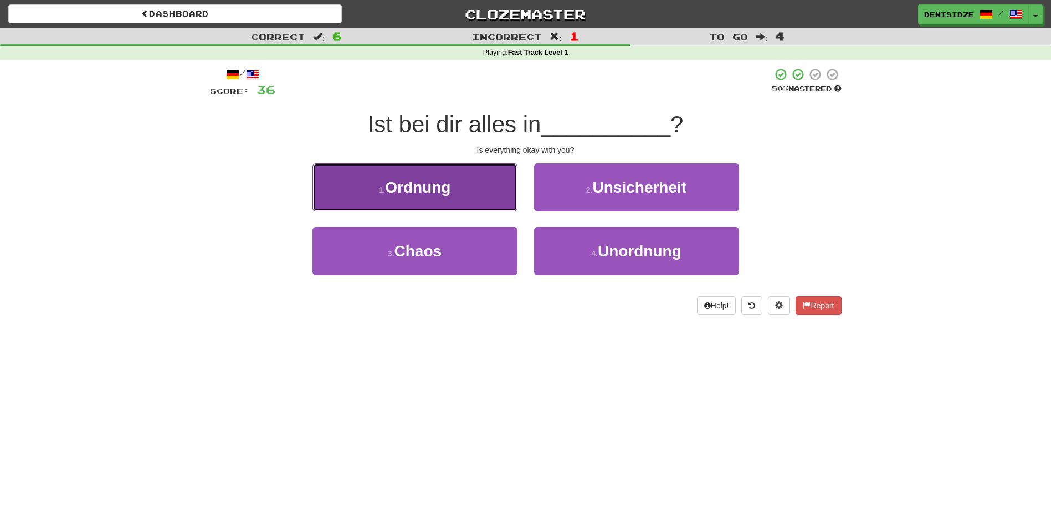
click at [440, 199] on button "1 . Ordnung" at bounding box center [414, 187] width 205 height 48
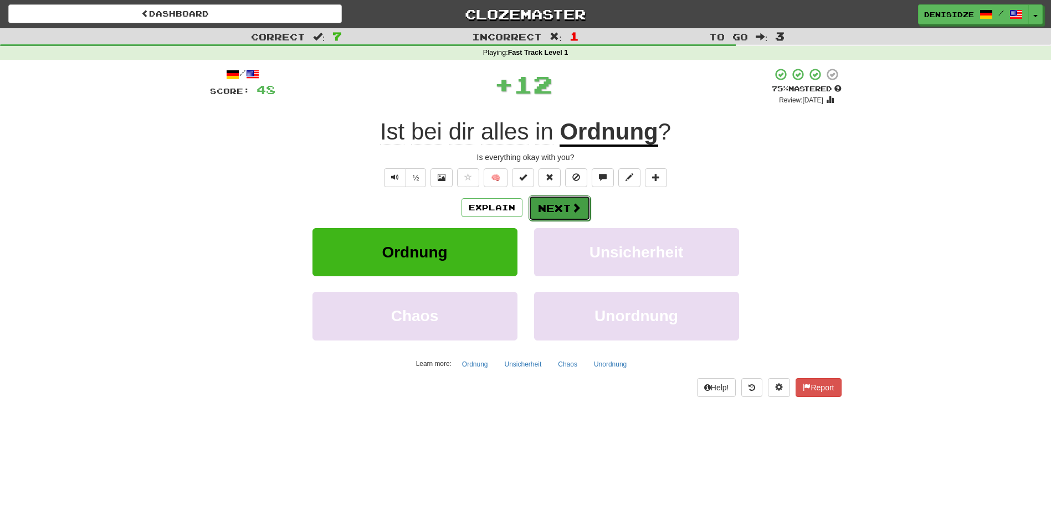
click at [542, 206] on button "Next" at bounding box center [560, 208] width 62 height 25
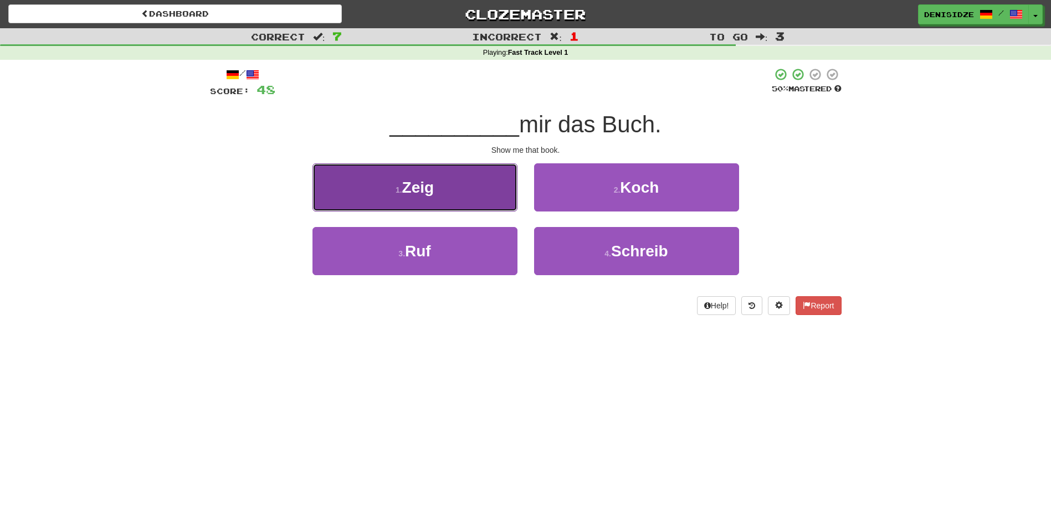
click at [473, 201] on button "1 . Zeig" at bounding box center [414, 187] width 205 height 48
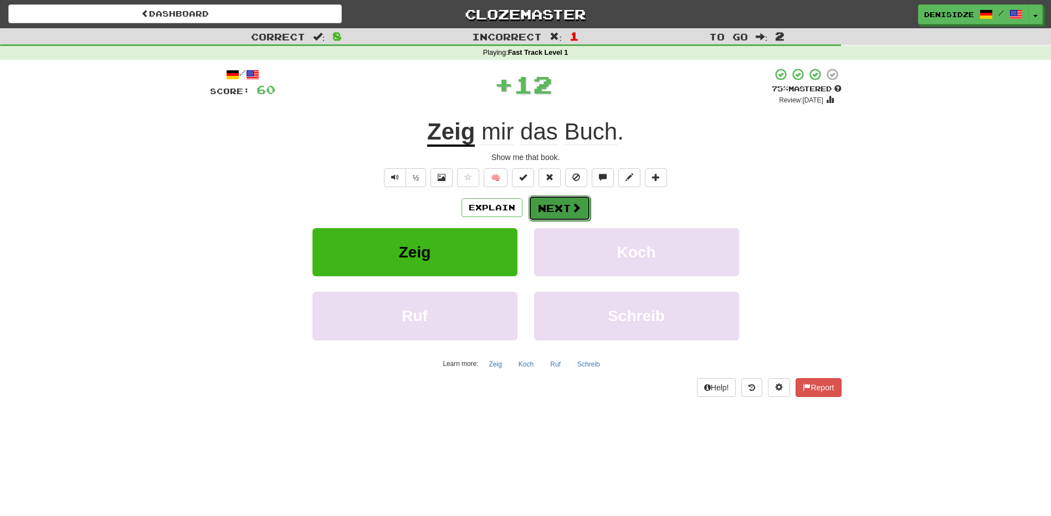
click at [548, 203] on button "Next" at bounding box center [560, 208] width 62 height 25
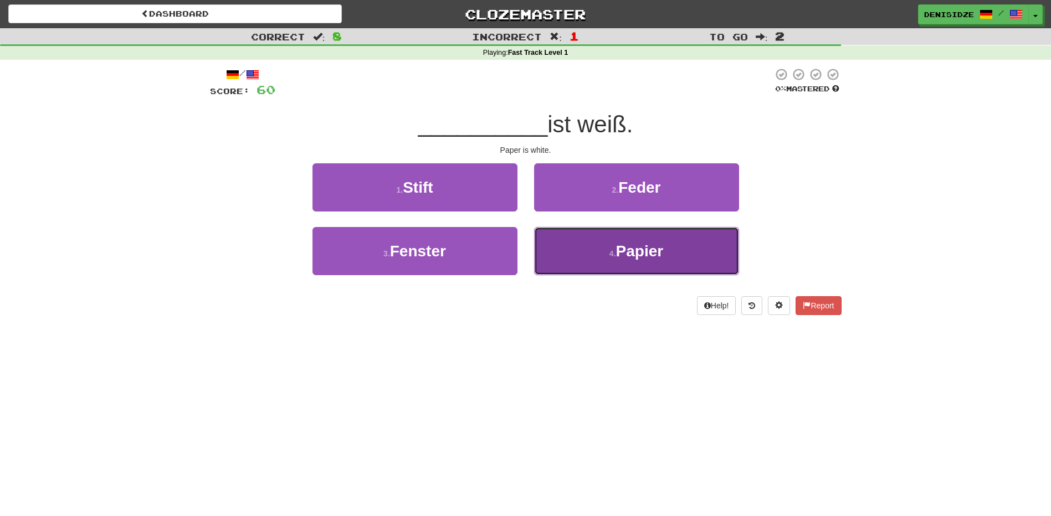
click at [555, 254] on button "4 . Papier" at bounding box center [636, 251] width 205 height 48
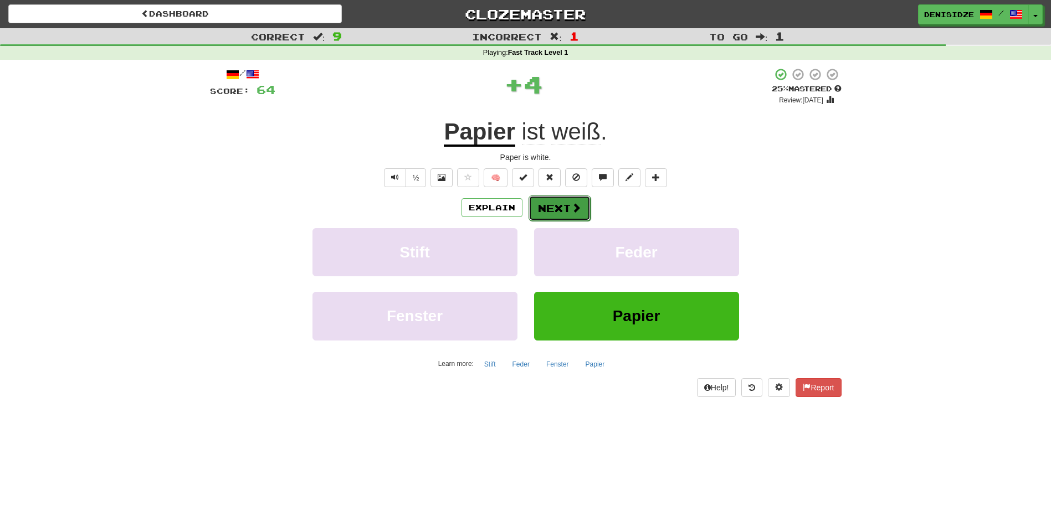
click at [564, 207] on button "Next" at bounding box center [560, 208] width 62 height 25
